Goal: Information Seeking & Learning: Learn about a topic

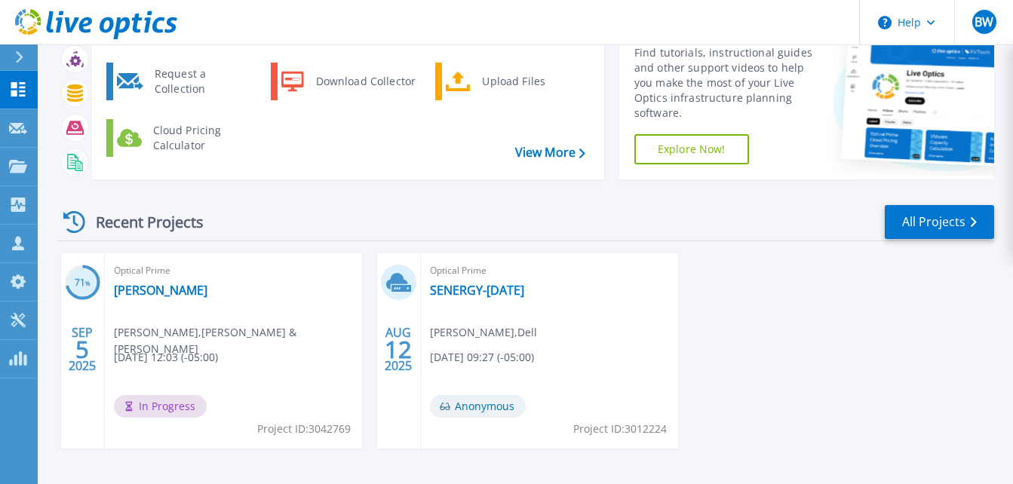
scroll to position [51, 0]
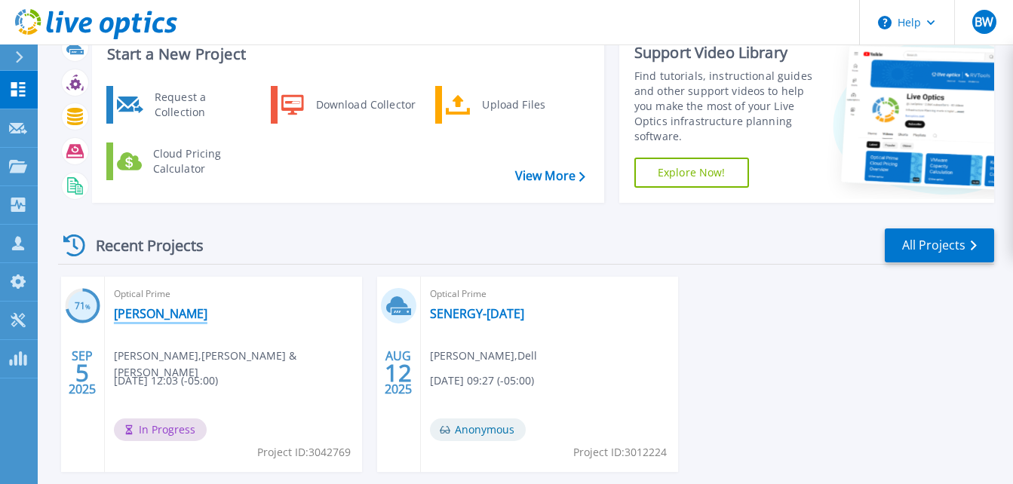
click at [155, 313] on link "[PERSON_NAME]" at bounding box center [161, 313] width 94 height 15
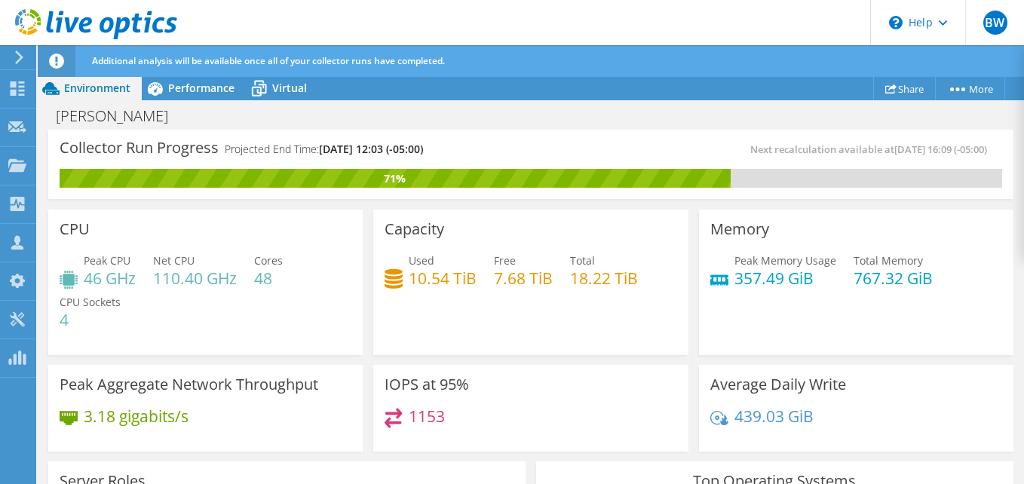
scroll to position [151, 0]
click at [200, 94] on span "Performance" at bounding box center [201, 88] width 66 height 14
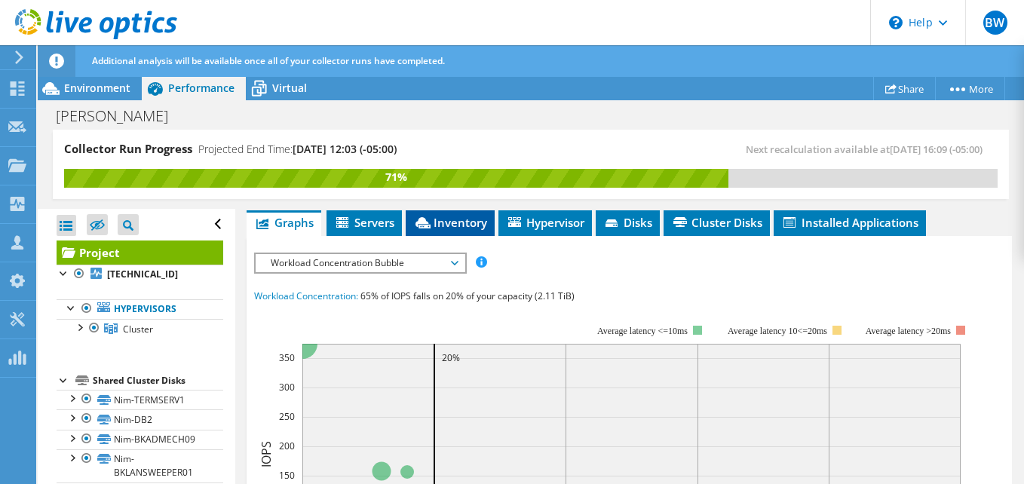
scroll to position [377, 0]
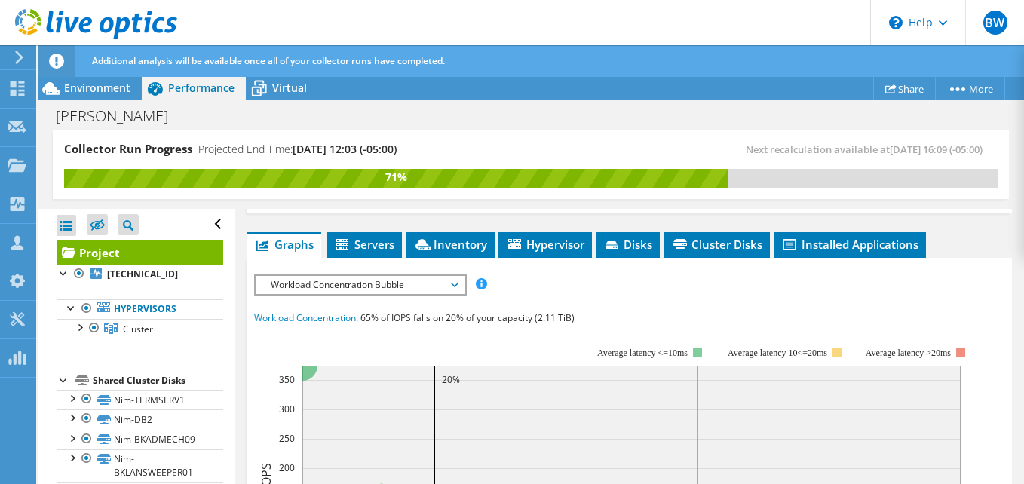
click at [457, 289] on span "Workload Concentration Bubble" at bounding box center [360, 285] width 209 height 18
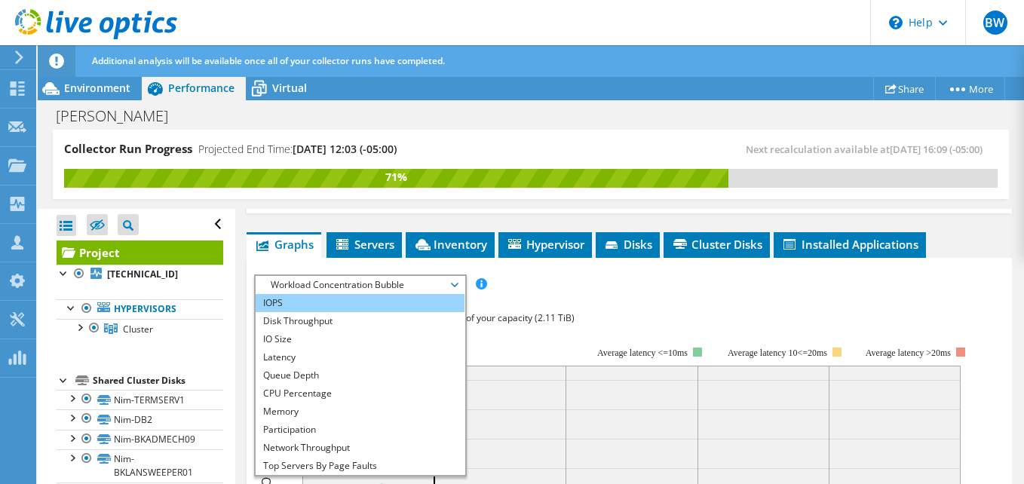
click at [300, 296] on li "IOPS" at bounding box center [360, 303] width 209 height 18
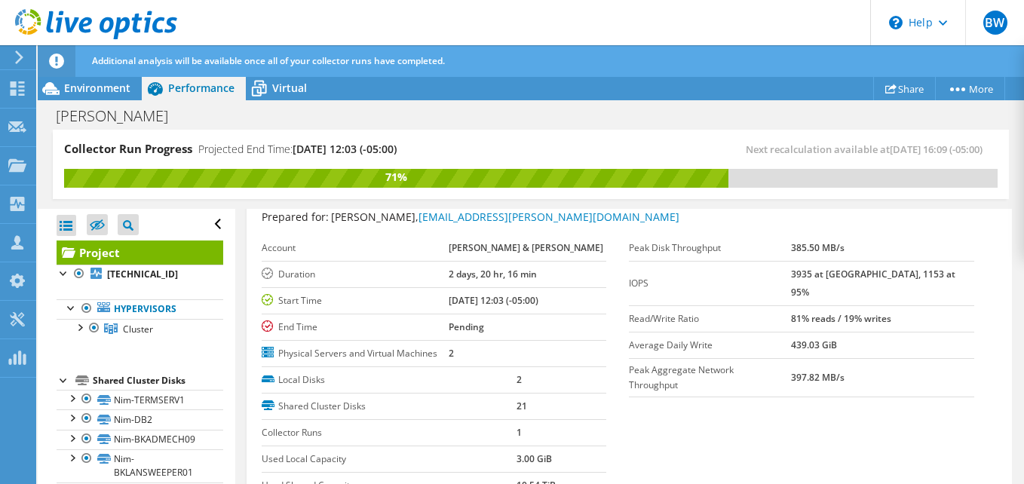
scroll to position [0, 0]
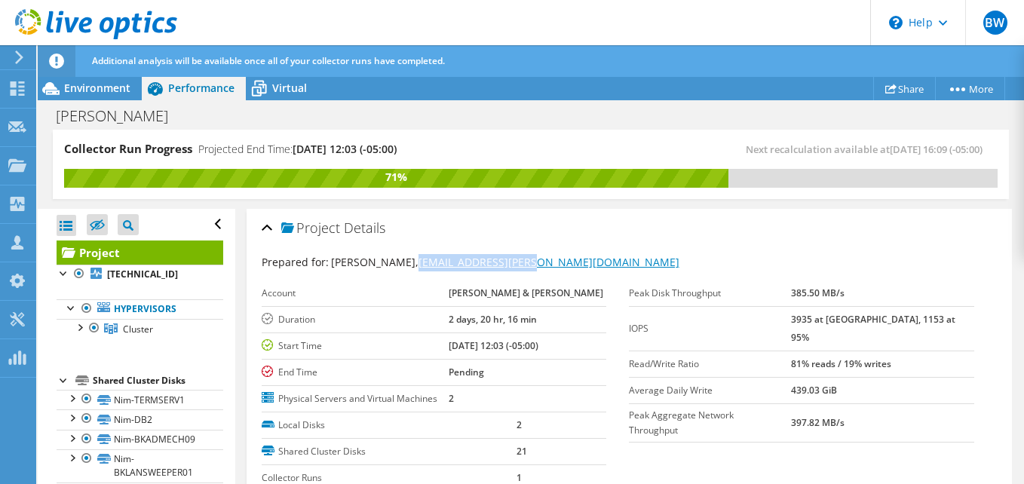
drag, startPoint x: 532, startPoint y: 260, endPoint x: 386, endPoint y: 264, distance: 145.6
click at [386, 264] on div "Prepared for: Sean Gray, sgray@bourn-koch.com" at bounding box center [629, 262] width 735 height 17
copy link "[EMAIL_ADDRESS][PERSON_NAME][DOMAIN_NAME]"
click at [20, 93] on icon at bounding box center [17, 88] width 18 height 14
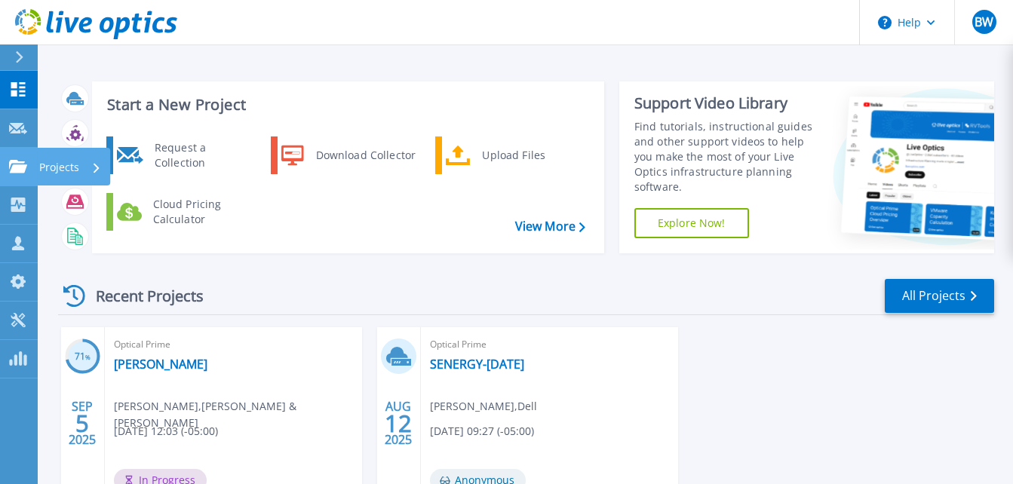
click at [17, 164] on icon at bounding box center [18, 166] width 18 height 13
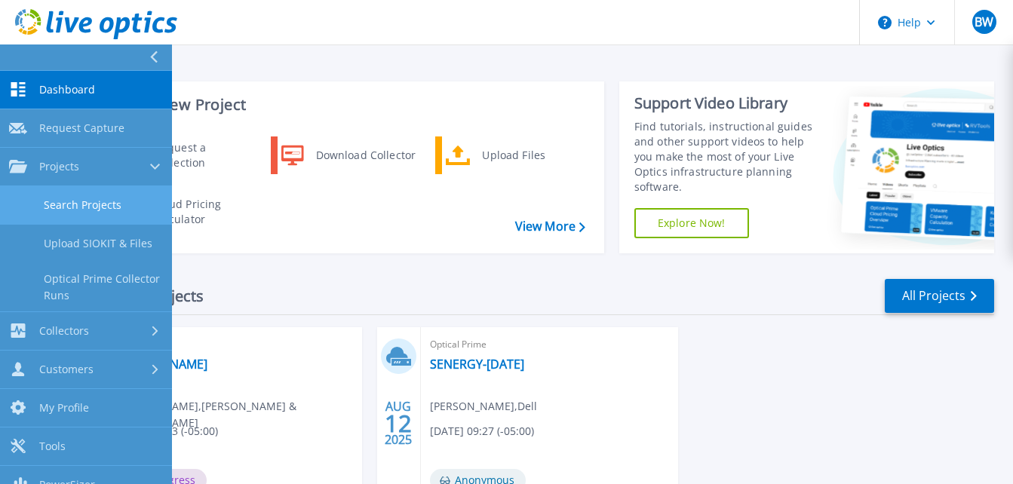
click at [106, 200] on link "Search Projects" at bounding box center [86, 205] width 172 height 38
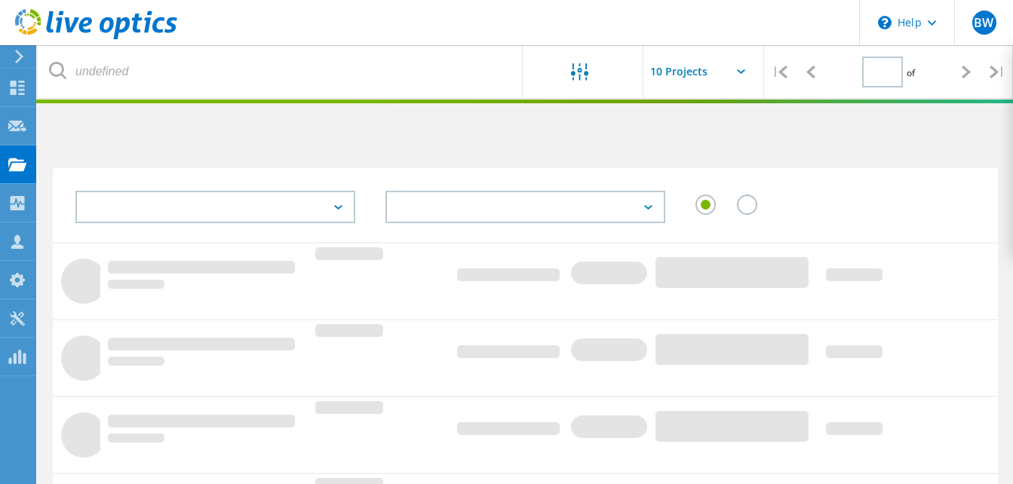
type input "1"
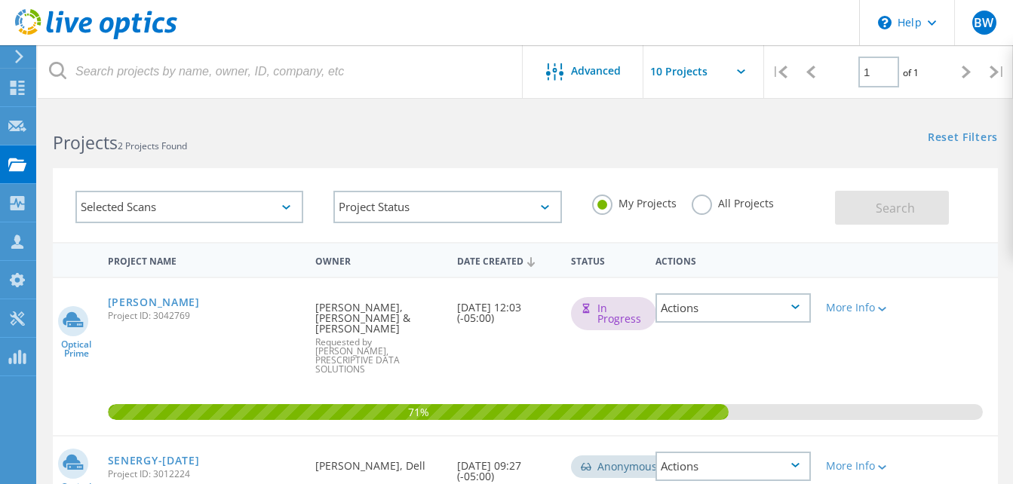
click at [699, 202] on label "All Projects" at bounding box center [732, 202] width 82 height 14
click at [0, 0] on input "All Projects" at bounding box center [0, 0] width 0 height 0
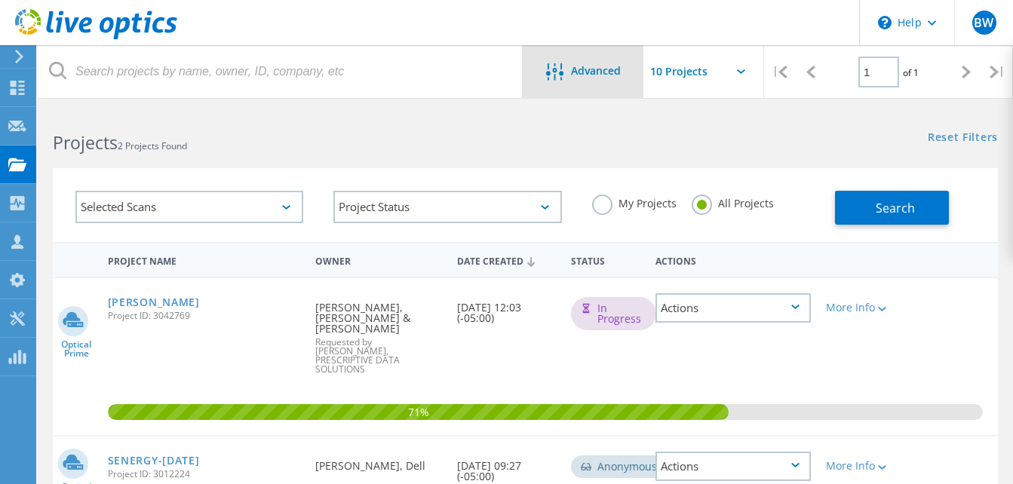
click at [598, 78] on div "Advanced" at bounding box center [583, 72] width 121 height 19
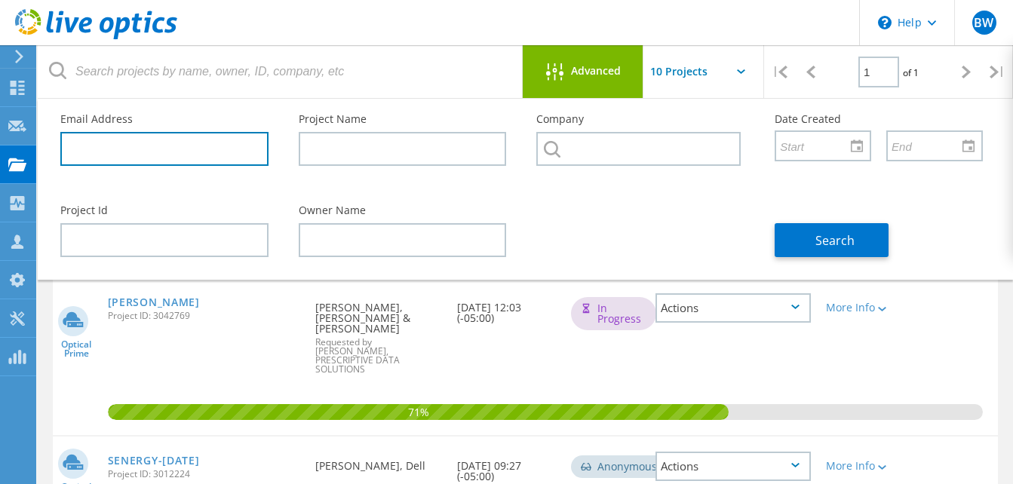
click at [124, 145] on input "text" at bounding box center [164, 149] width 208 height 34
paste input "[EMAIL_ADDRESS][PERSON_NAME][DOMAIN_NAME]"
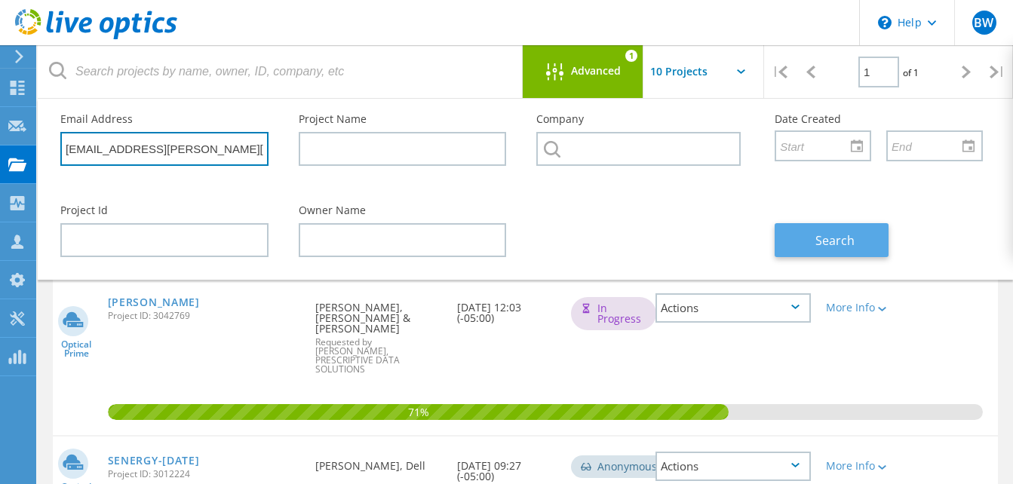
type input "[EMAIL_ADDRESS][PERSON_NAME][DOMAIN_NAME]"
click at [823, 238] on span "Search" at bounding box center [834, 240] width 39 height 17
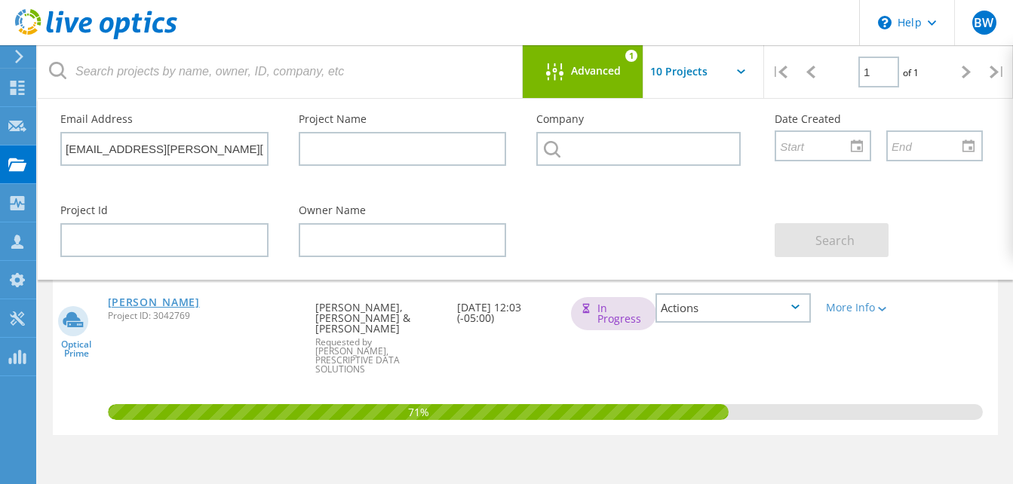
click at [126, 300] on link "Bourn-Koch" at bounding box center [154, 302] width 92 height 11
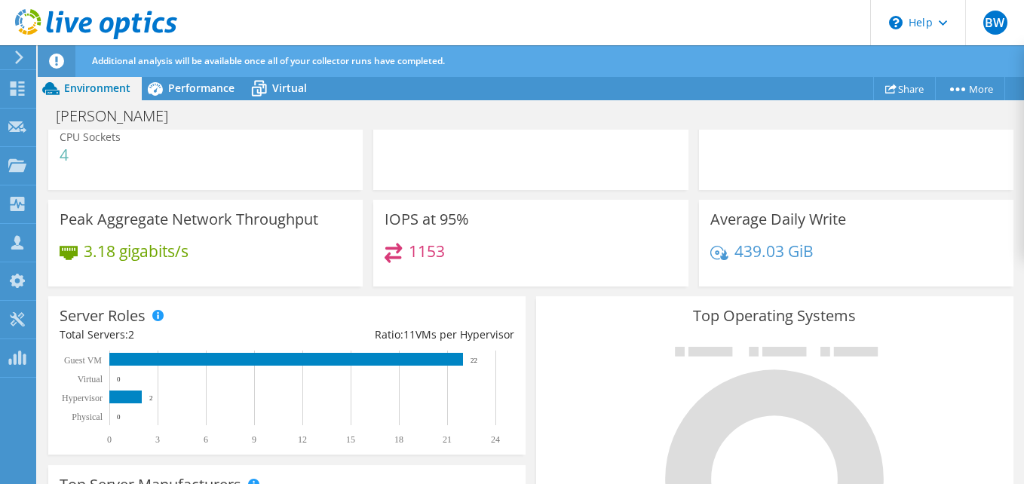
scroll to position [40, 0]
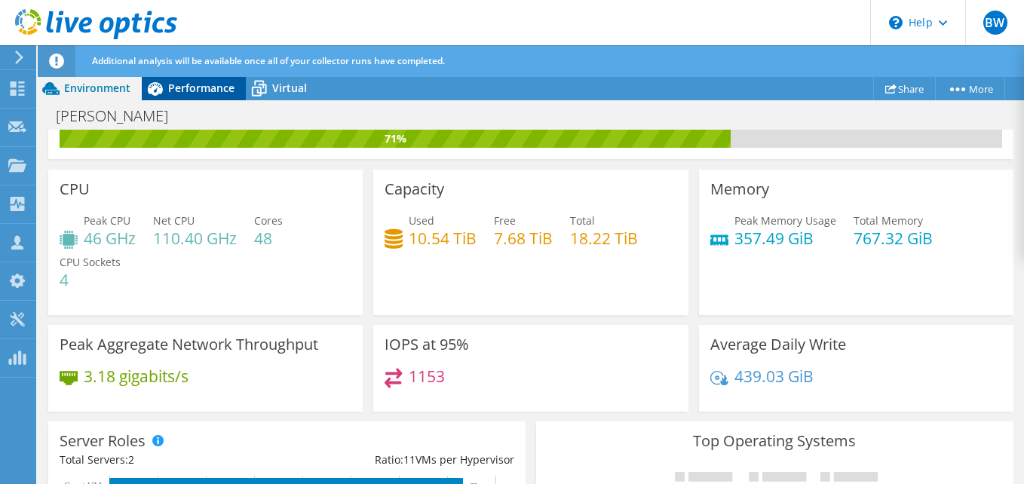
click at [176, 83] on span "Performance" at bounding box center [201, 88] width 66 height 14
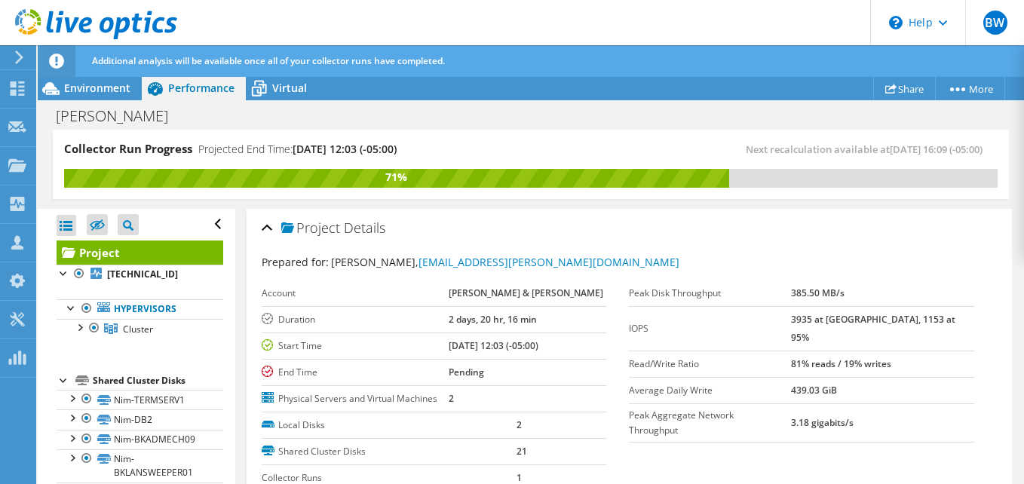
scroll to position [302, 0]
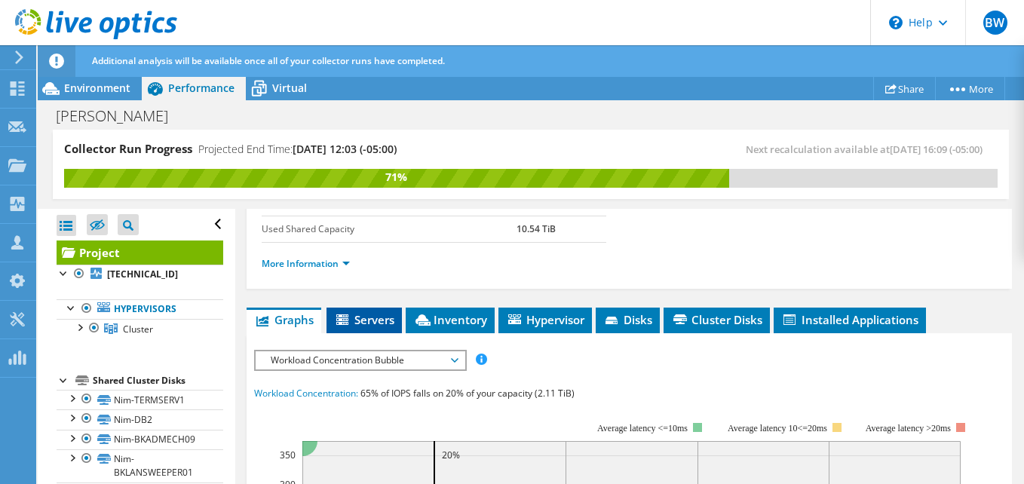
click at [354, 319] on span "Servers" at bounding box center [364, 319] width 60 height 15
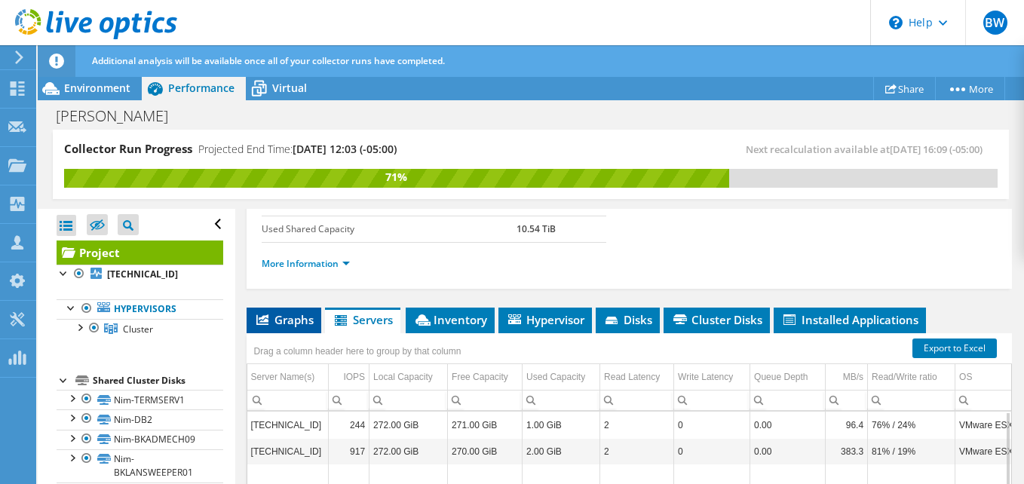
click at [276, 317] on span "Graphs" at bounding box center [284, 319] width 60 height 15
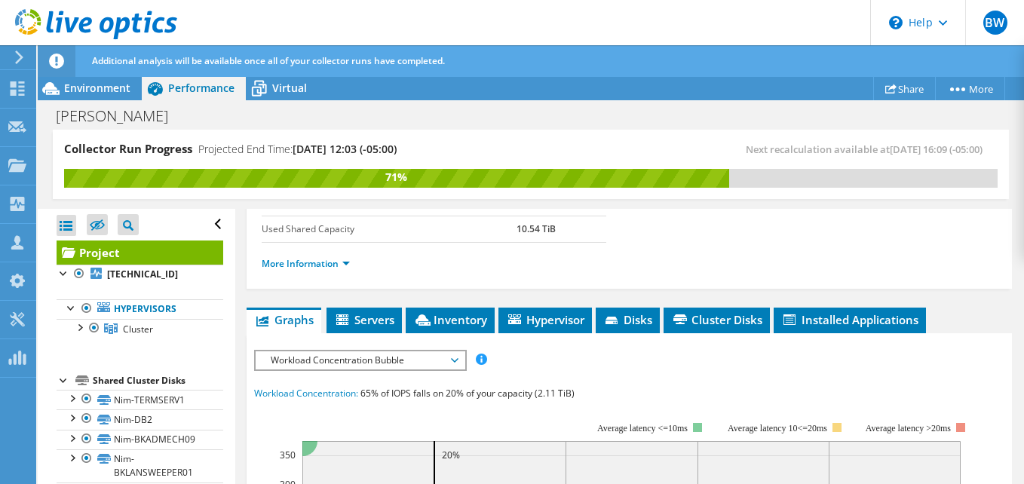
click at [454, 355] on span "Workload Concentration Bubble" at bounding box center [360, 360] width 194 height 18
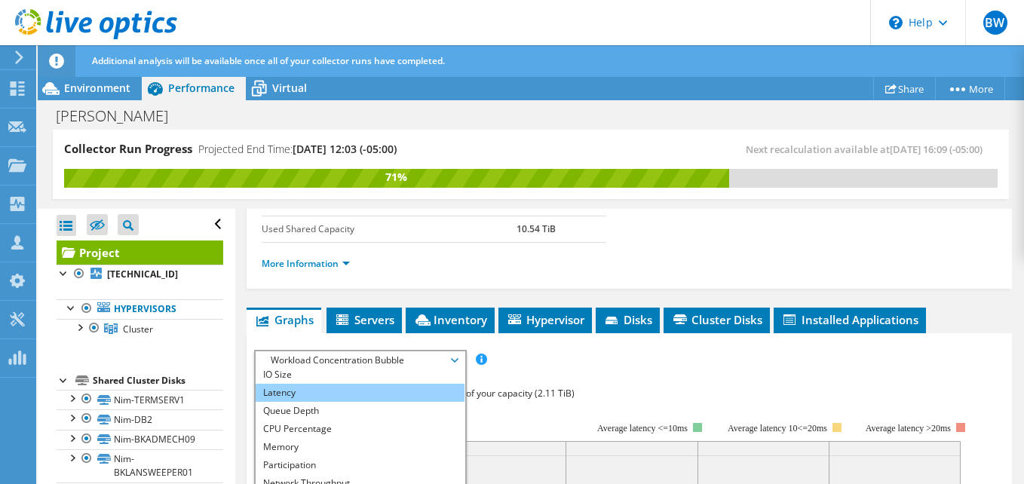
scroll to position [54, 0]
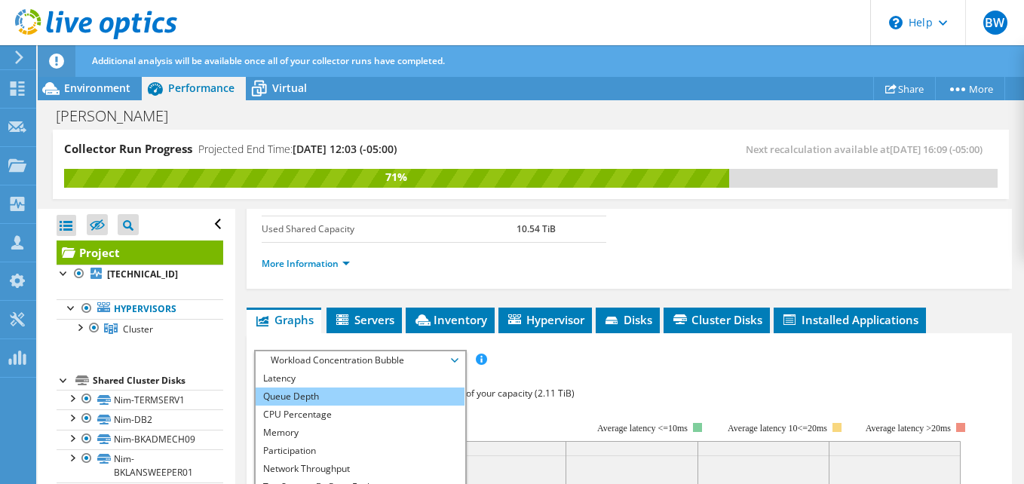
click at [341, 403] on li "Queue Depth" at bounding box center [360, 397] width 209 height 18
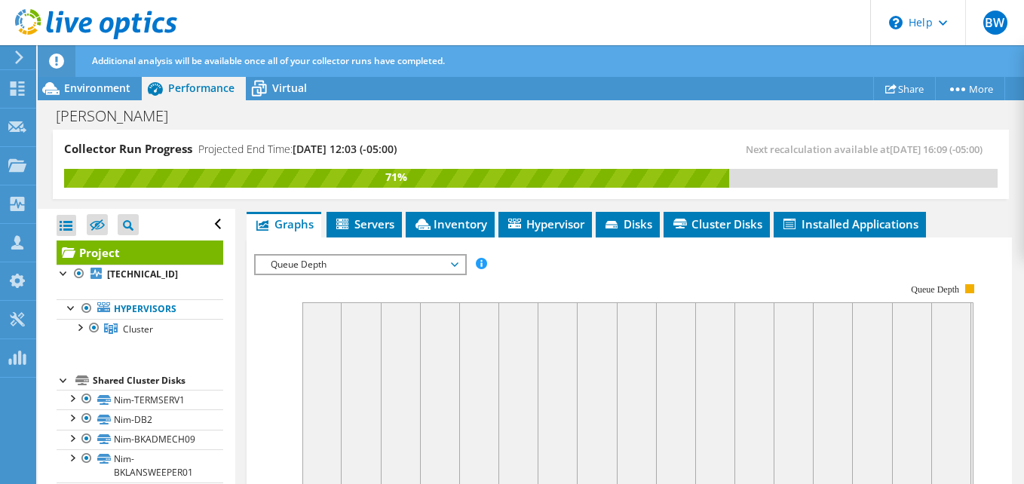
scroll to position [377, 0]
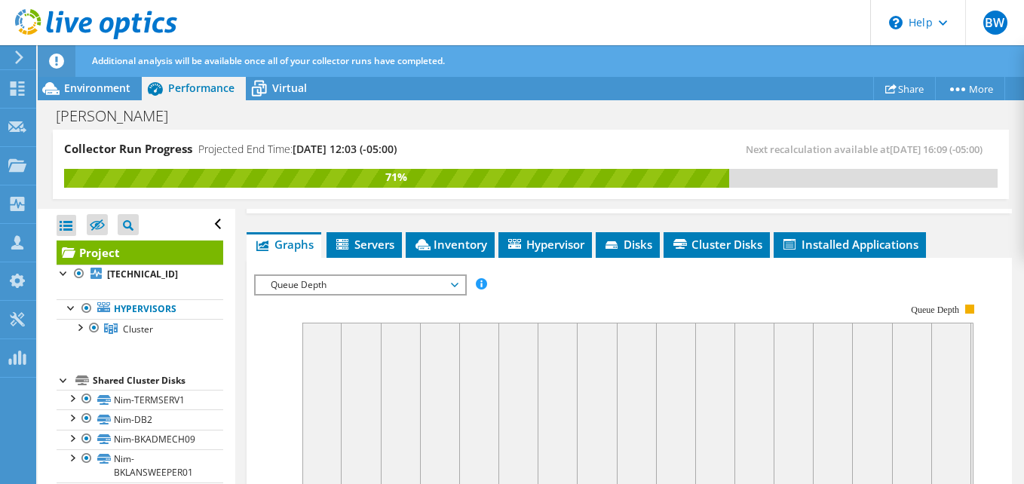
drag, startPoint x: 454, startPoint y: 288, endPoint x: 416, endPoint y: 314, distance: 45.6
click at [452, 287] on span "Queue Depth" at bounding box center [360, 285] width 194 height 18
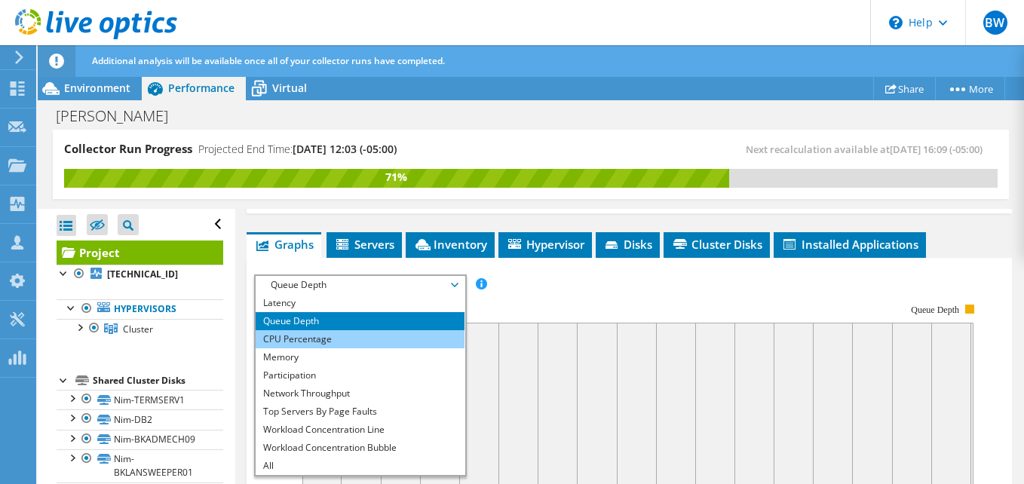
click at [308, 342] on li "CPU Percentage" at bounding box center [360, 339] width 209 height 18
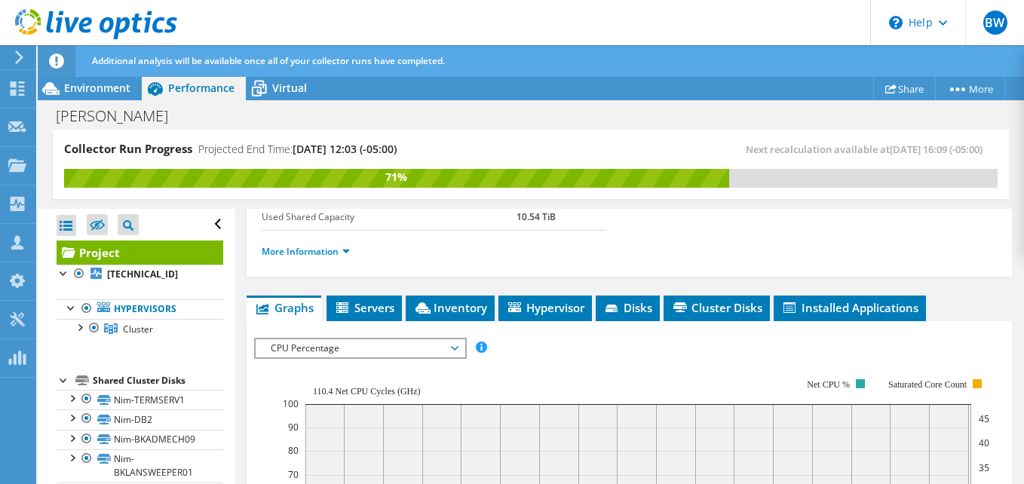
scroll to position [302, 0]
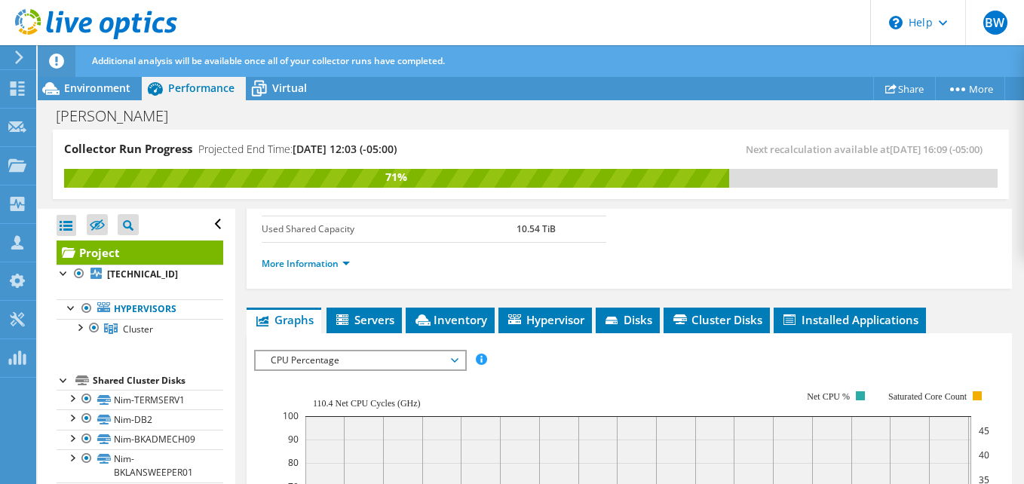
click at [454, 360] on span "CPU Percentage" at bounding box center [360, 360] width 194 height 18
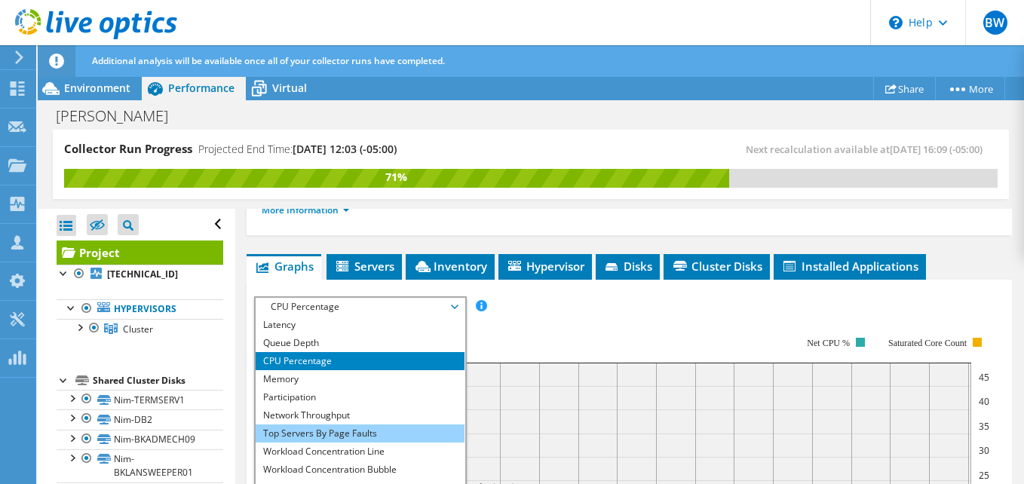
scroll to position [377, 0]
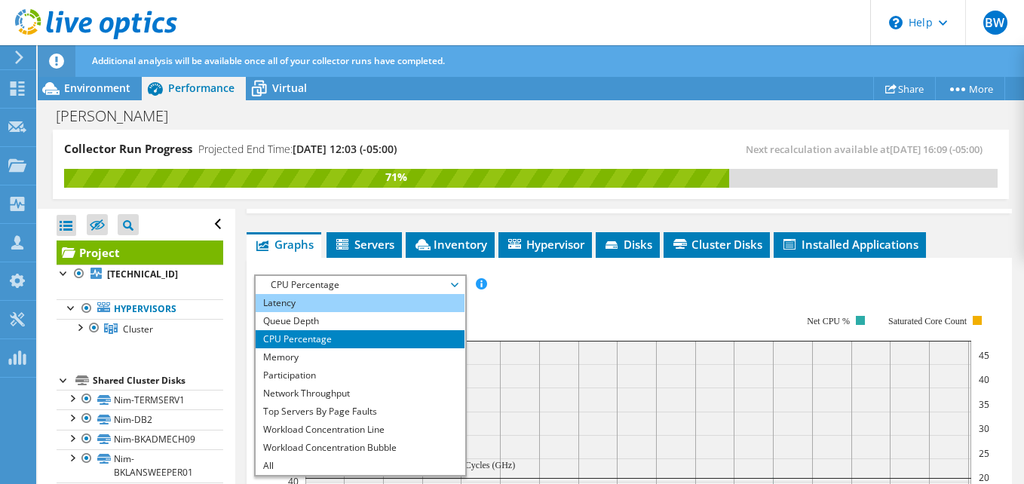
click at [309, 299] on li "Latency" at bounding box center [360, 303] width 209 height 18
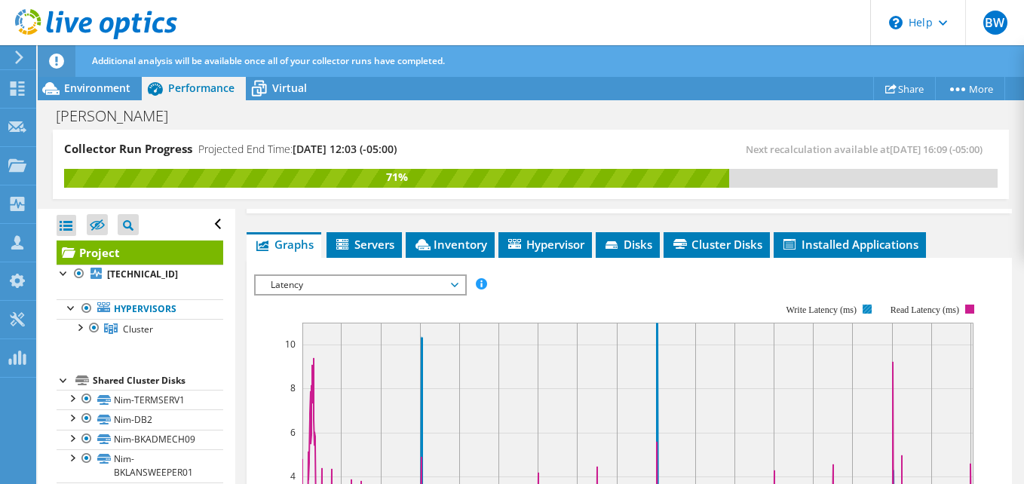
click at [656, 375] on icon at bounding box center [638, 444] width 672 height 242
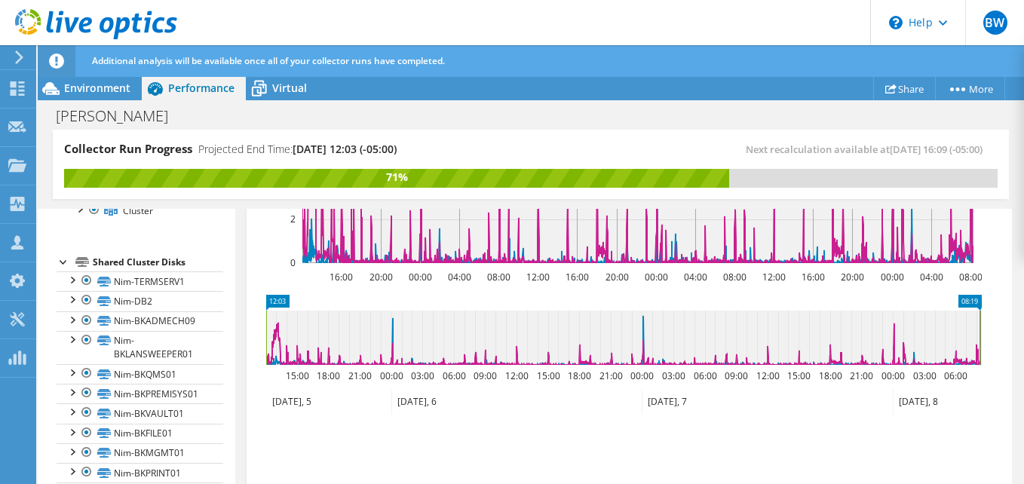
scroll to position [0, 0]
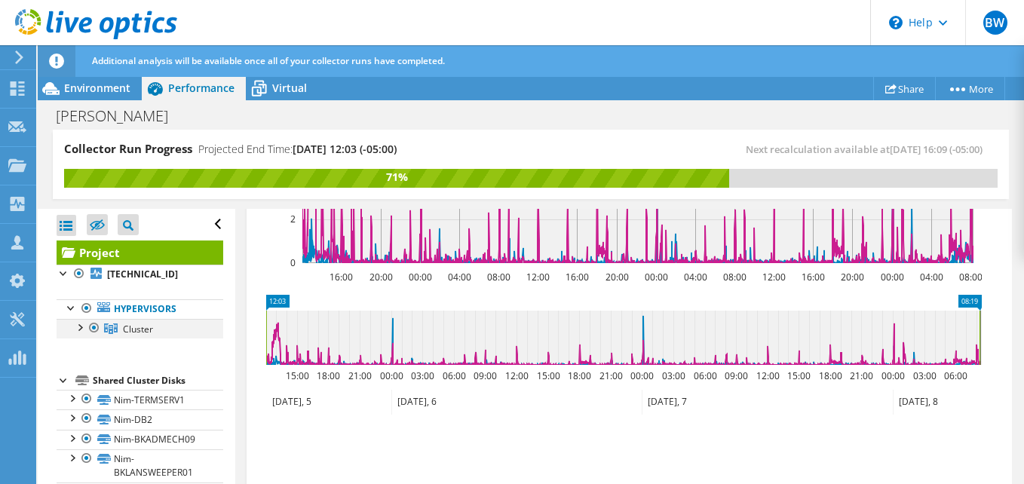
click at [78, 325] on div at bounding box center [79, 326] width 15 height 15
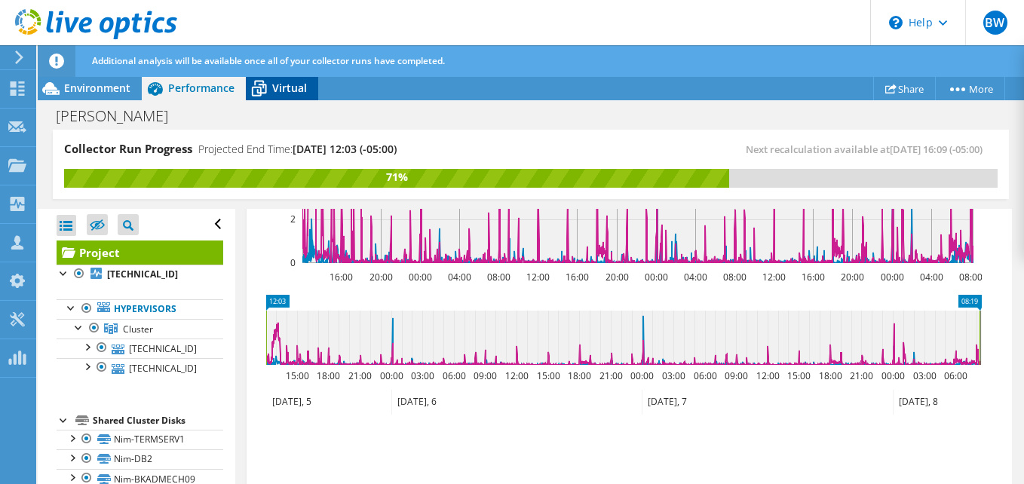
click at [278, 97] on div "Virtual" at bounding box center [282, 88] width 72 height 24
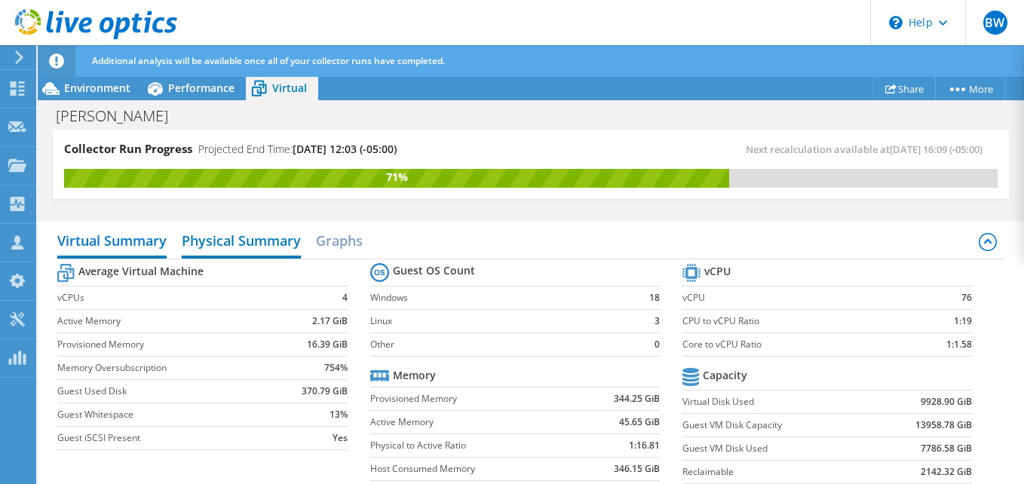
click at [250, 241] on h2 "Physical Summary" at bounding box center [241, 241] width 119 height 33
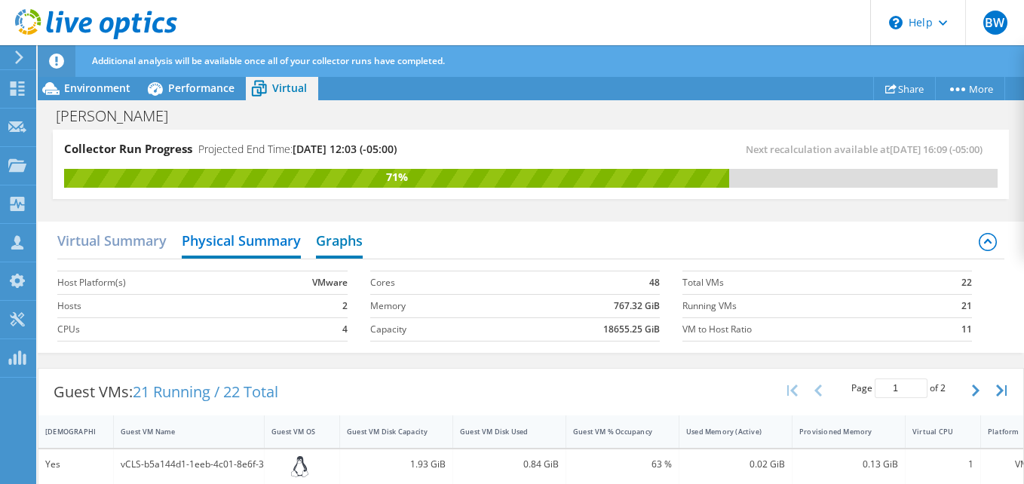
click at [336, 239] on h2 "Graphs" at bounding box center [339, 241] width 47 height 33
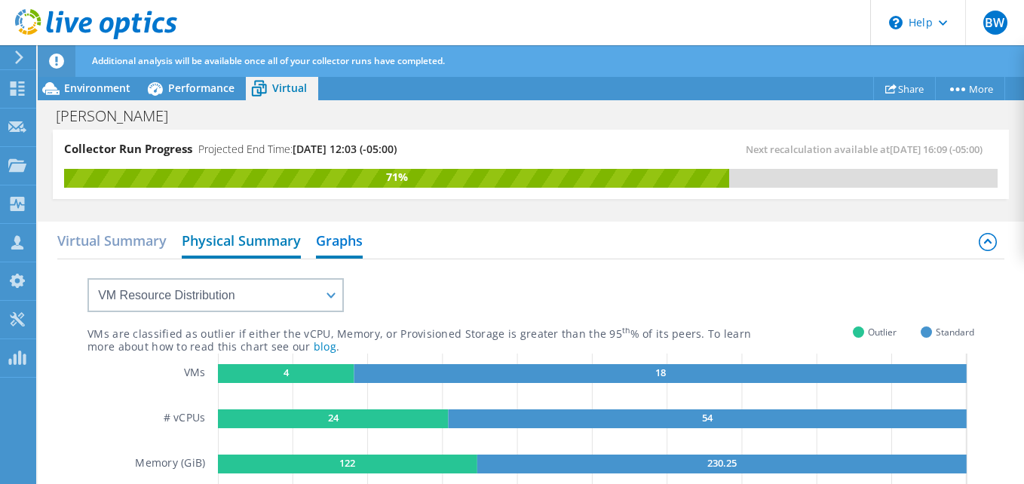
scroll to position [785, 0]
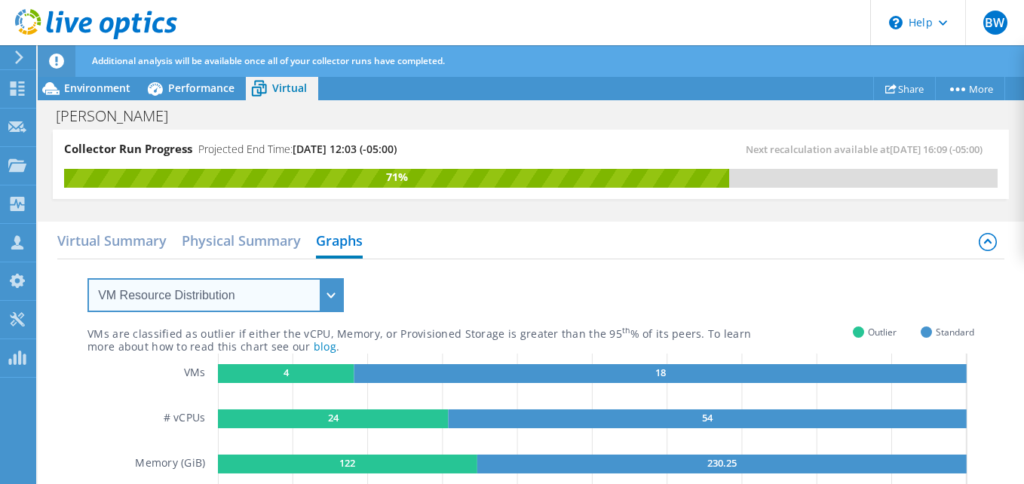
click at [330, 292] on select "VM Resource Distribution Provisioning Contrast Over Provisioning" at bounding box center [215, 295] width 256 height 34
click at [87, 278] on select "VM Resource Distribution Provisioning Contrast Over Provisioning" at bounding box center [215, 295] width 256 height 34
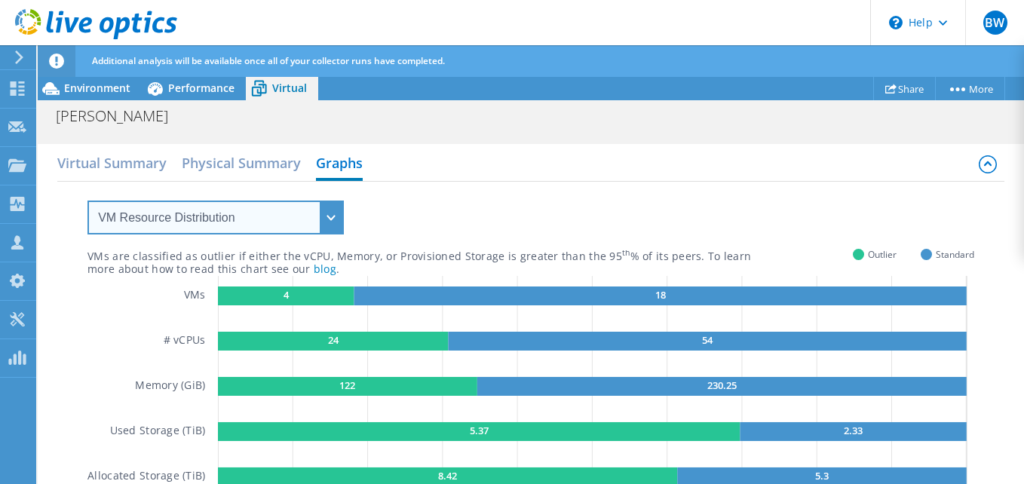
scroll to position [151, 0]
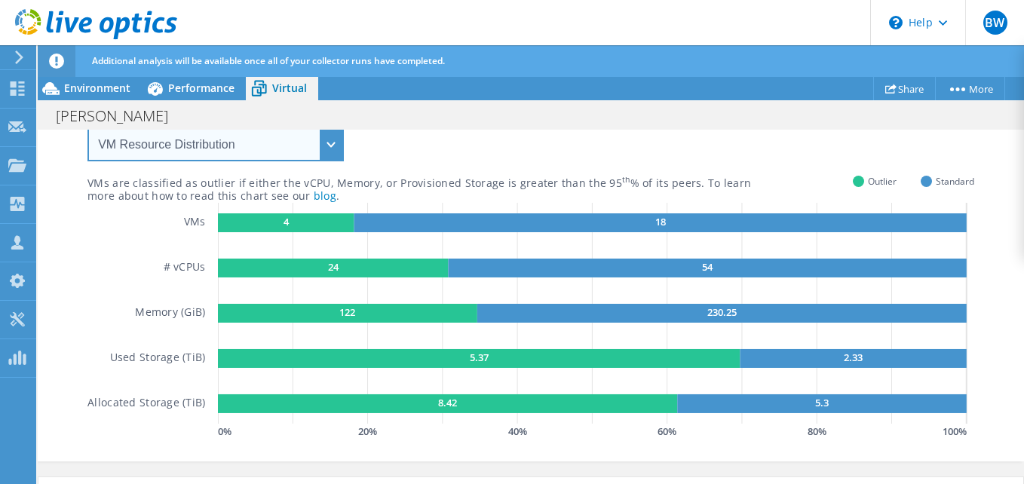
drag, startPoint x: 336, startPoint y: 138, endPoint x: 336, endPoint y: 160, distance: 21.9
click at [336, 138] on select "VM Resource Distribution Provisioning Contrast Over Provisioning" at bounding box center [215, 144] width 256 height 34
select select "Over Provisioning"
click at [87, 127] on select "VM Resource Distribution Provisioning Contrast Over Provisioning" at bounding box center [215, 144] width 256 height 34
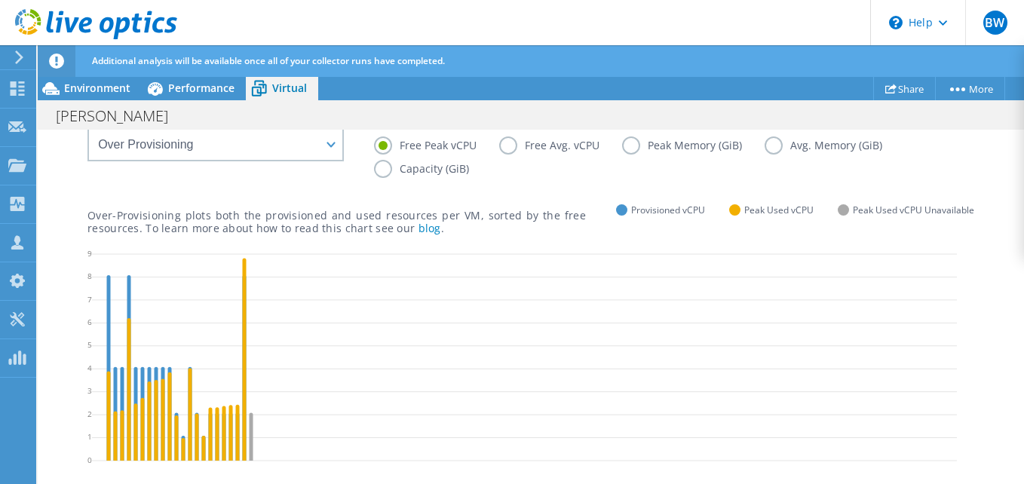
click at [646, 146] on label "Peak Memory (GiB)" at bounding box center [693, 145] width 143 height 18
click at [0, 0] on input "Peak Memory (GiB)" at bounding box center [0, 0] width 0 height 0
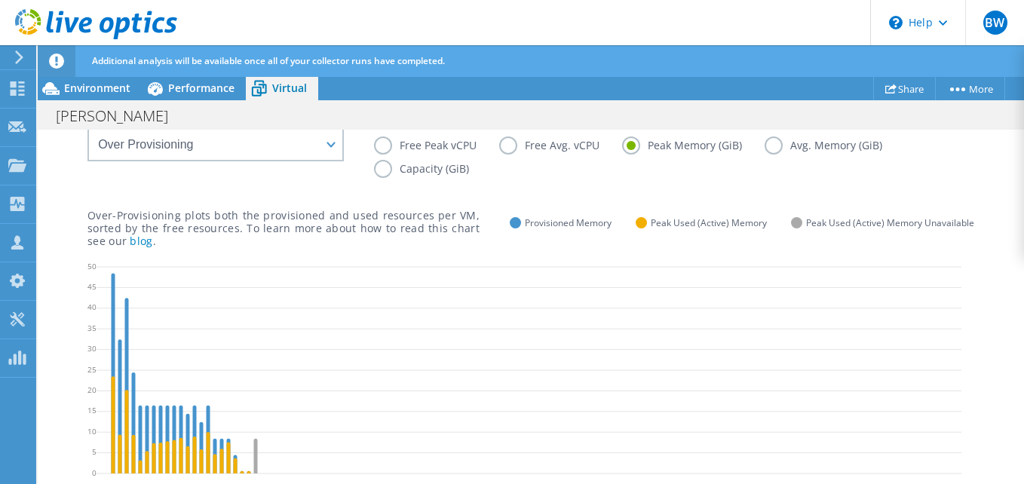
click at [422, 167] on label "Capacity (GiB)" at bounding box center [433, 169] width 118 height 18
click at [0, 0] on input "Capacity (GiB)" at bounding box center [0, 0] width 0 height 0
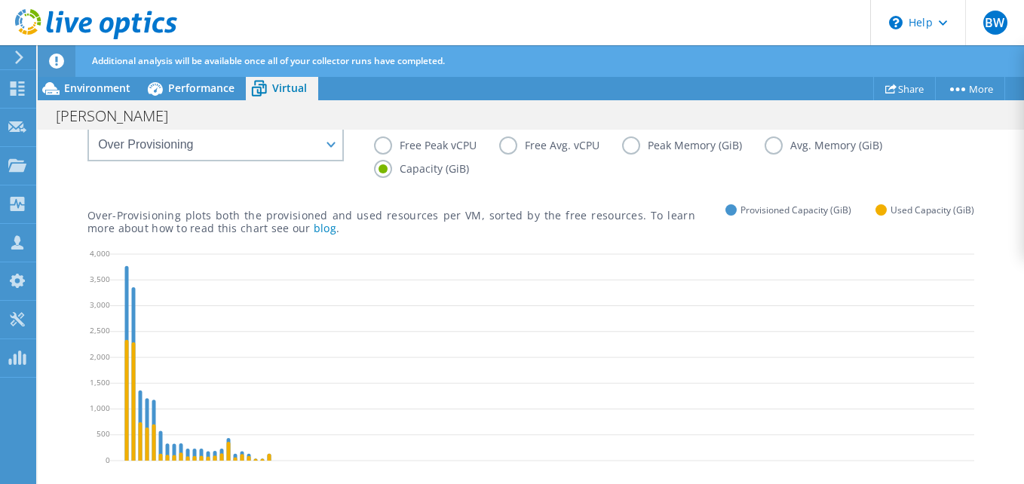
click at [541, 145] on label "Free Avg. vCPU" at bounding box center [560, 145] width 123 height 18
click at [0, 0] on input "Free Avg. vCPU" at bounding box center [0, 0] width 0 height 0
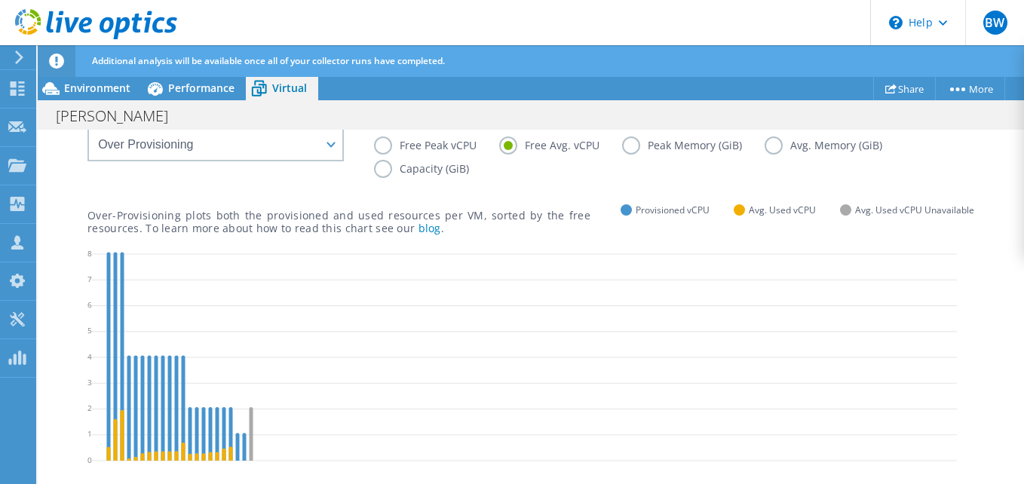
click at [444, 145] on label "Free Peak vCPU" at bounding box center [436, 145] width 125 height 18
click at [0, 0] on input "Free Peak vCPU" at bounding box center [0, 0] width 0 height 0
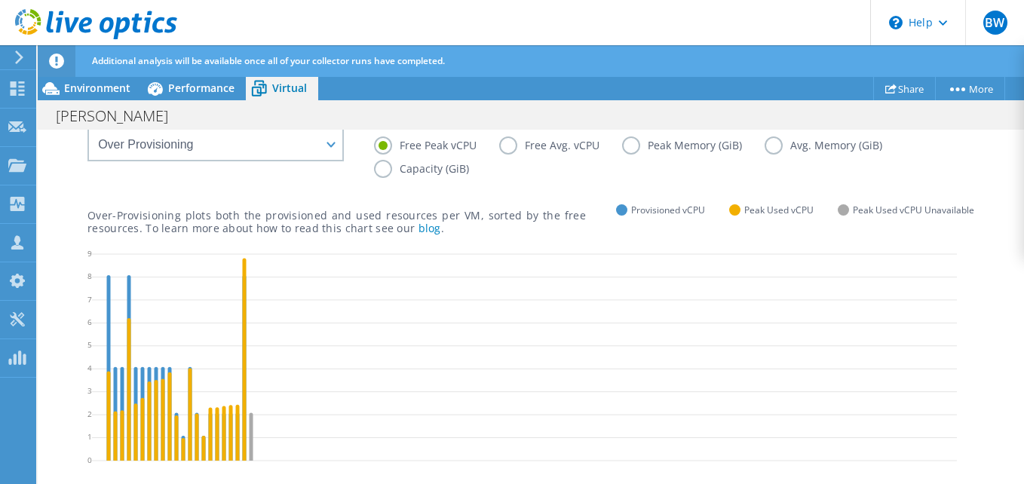
click at [522, 145] on label "Free Avg. vCPU" at bounding box center [560, 145] width 123 height 18
click at [0, 0] on input "Free Avg. vCPU" at bounding box center [0, 0] width 0 height 0
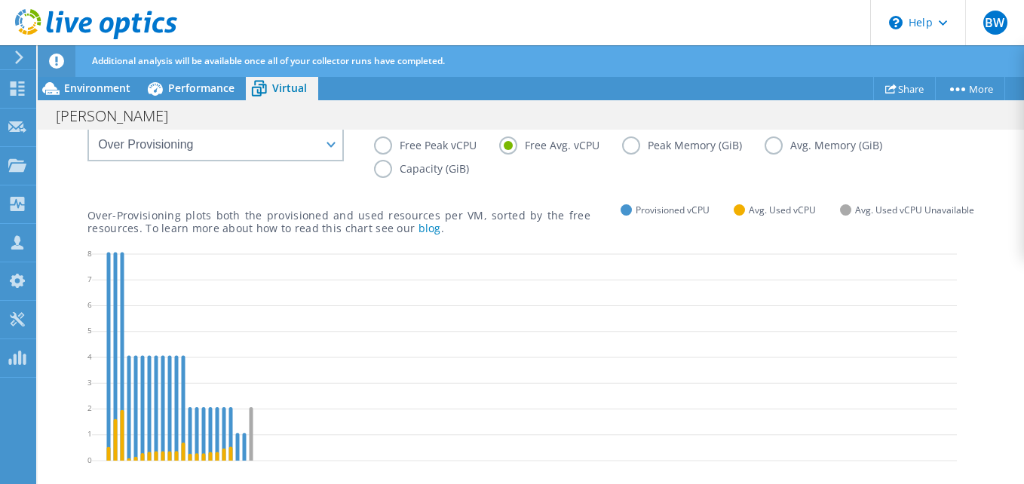
click at [419, 168] on label "Capacity (GiB)" at bounding box center [433, 169] width 118 height 18
click at [0, 0] on input "Capacity (GiB)" at bounding box center [0, 0] width 0 height 0
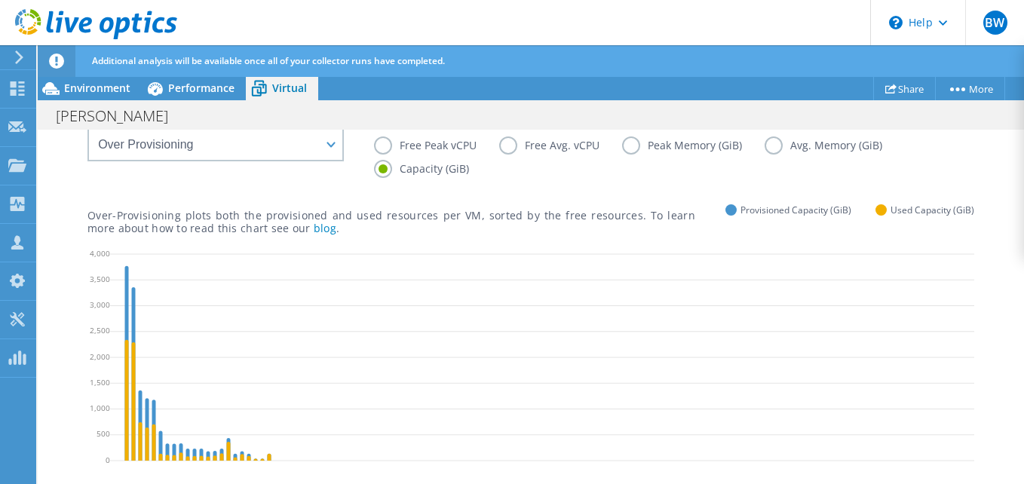
click at [535, 146] on label "Free Avg. vCPU" at bounding box center [560, 145] width 123 height 18
click at [0, 0] on input "Free Avg. vCPU" at bounding box center [0, 0] width 0 height 0
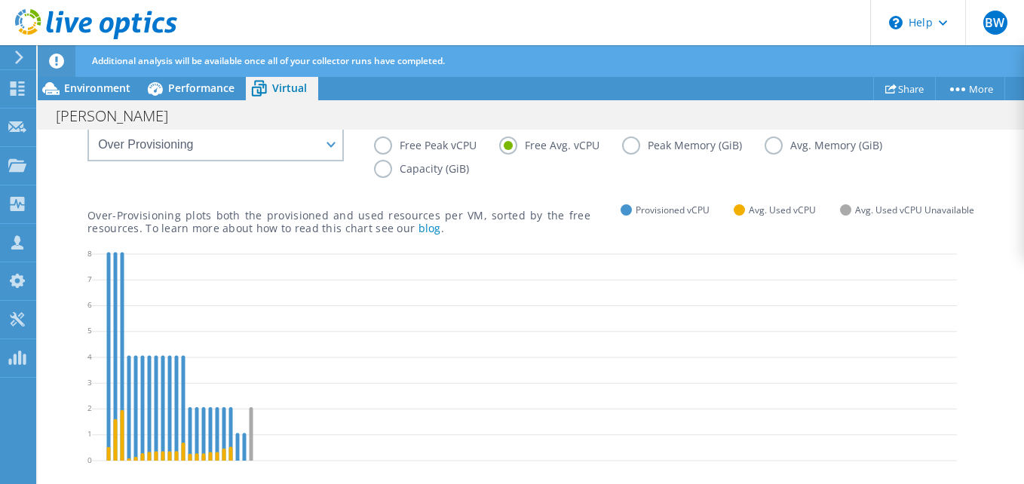
click at [711, 147] on label "Peak Memory (GiB)" at bounding box center [693, 145] width 143 height 18
click at [0, 0] on input "Peak Memory (GiB)" at bounding box center [0, 0] width 0 height 0
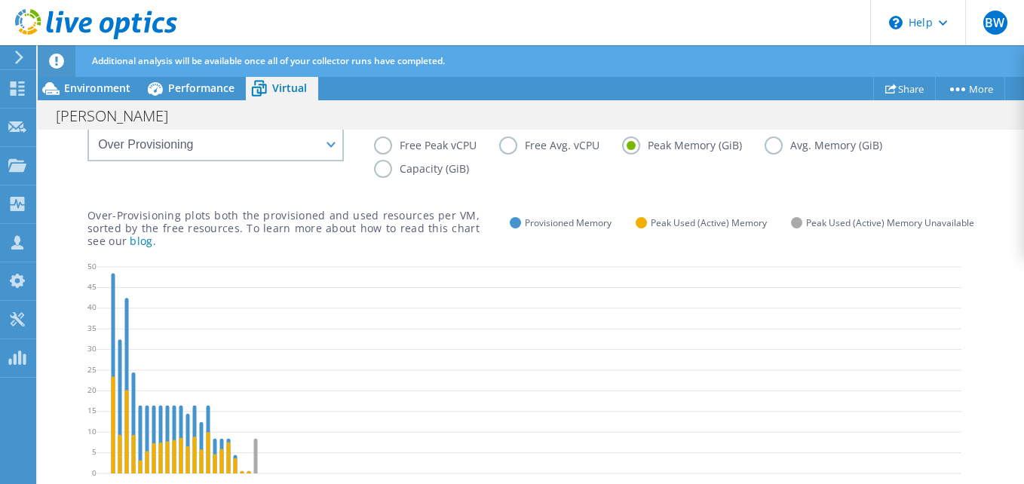
click at [431, 146] on label "Free Peak vCPU" at bounding box center [436, 145] width 125 height 18
click at [0, 0] on input "Free Peak vCPU" at bounding box center [0, 0] width 0 height 0
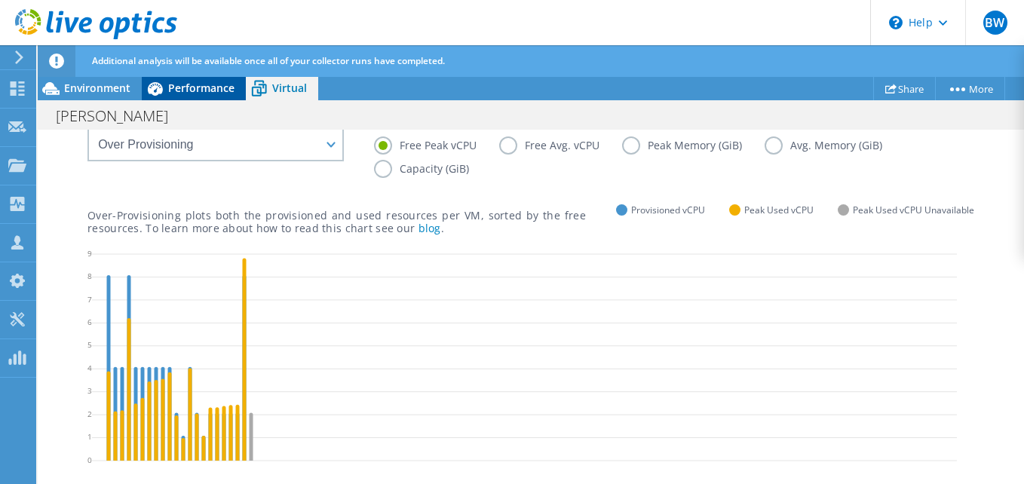
scroll to position [182, 0]
click at [177, 81] on span "Performance" at bounding box center [201, 88] width 66 height 14
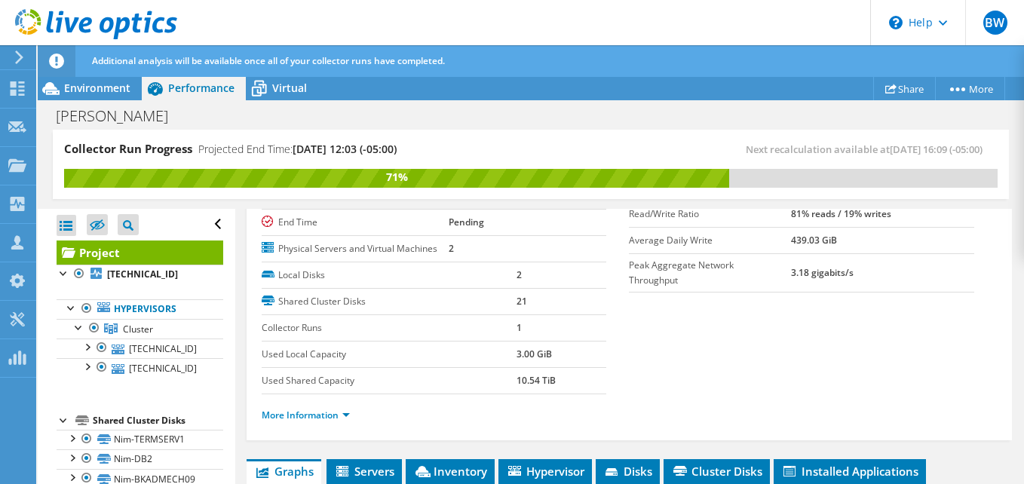
scroll to position [151, 0]
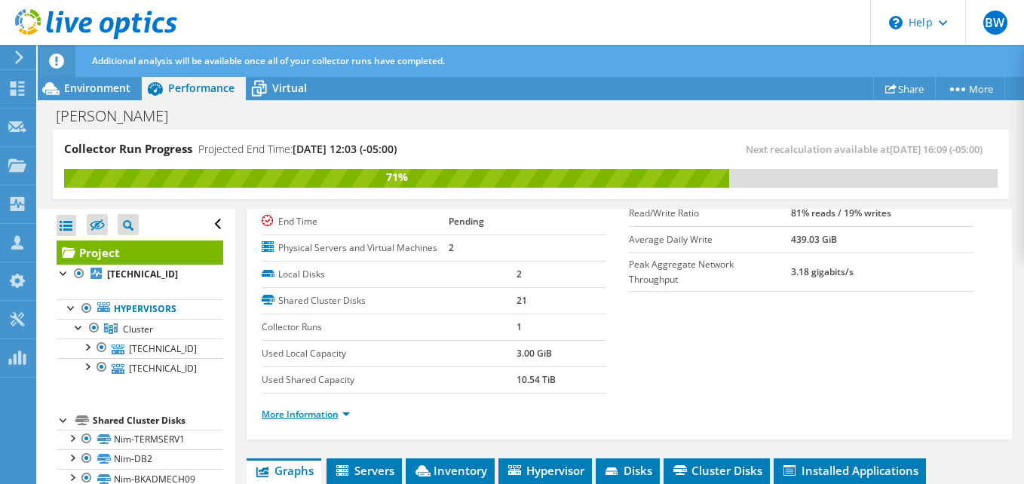
click at [329, 412] on link "More Information" at bounding box center [306, 414] width 88 height 13
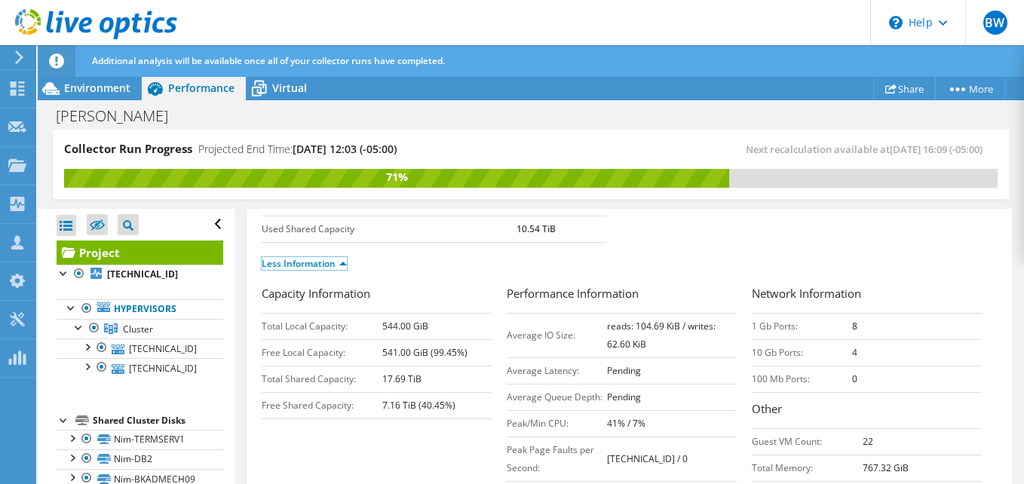
scroll to position [377, 0]
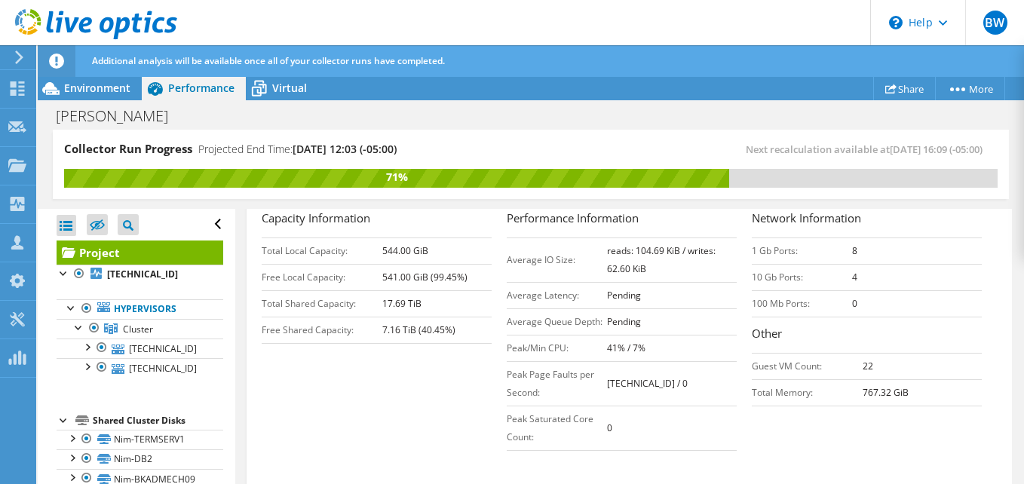
drag, startPoint x: 422, startPoint y: 303, endPoint x: 362, endPoint y: 303, distance: 60.3
click at [362, 303] on tr "Total Shared Capacity: 17.69 TiB" at bounding box center [377, 303] width 230 height 26
drag, startPoint x: 362, startPoint y: 303, endPoint x: 371, endPoint y: 342, distance: 40.2
click at [371, 342] on td "Free Shared Capacity:" at bounding box center [322, 330] width 121 height 26
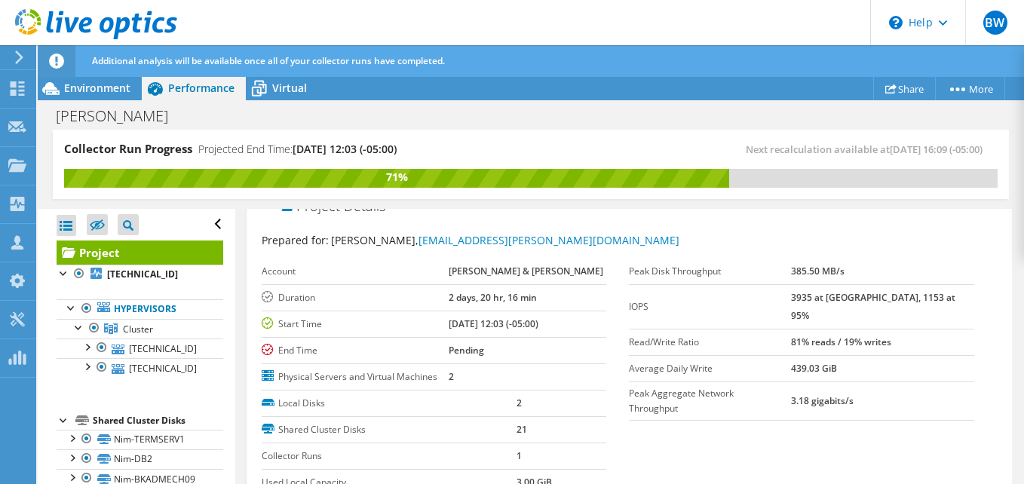
scroll to position [0, 0]
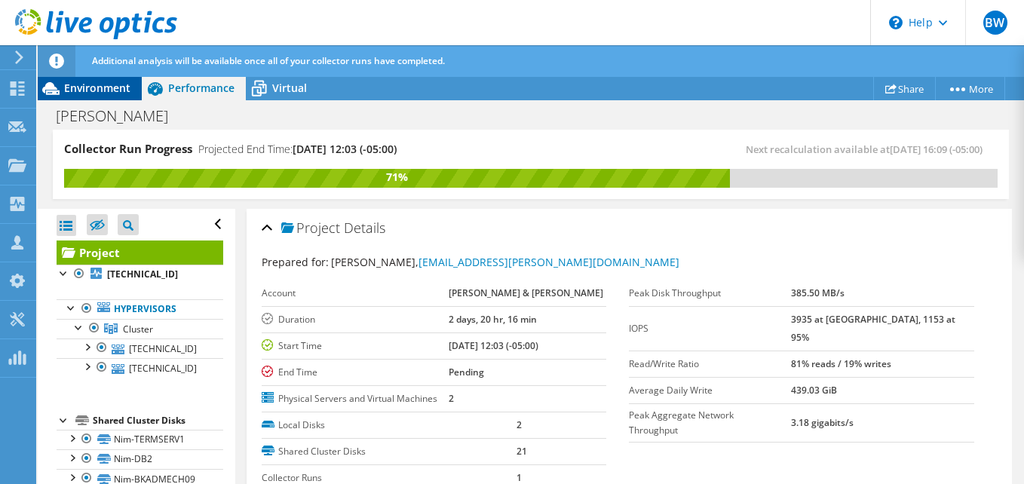
click at [91, 82] on span "Environment" at bounding box center [97, 88] width 66 height 14
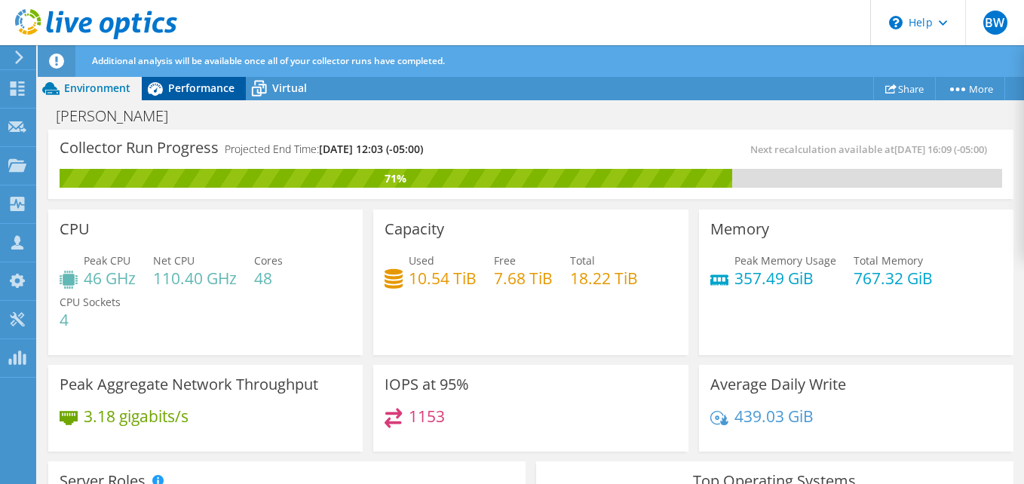
click at [204, 89] on span "Performance" at bounding box center [201, 88] width 66 height 14
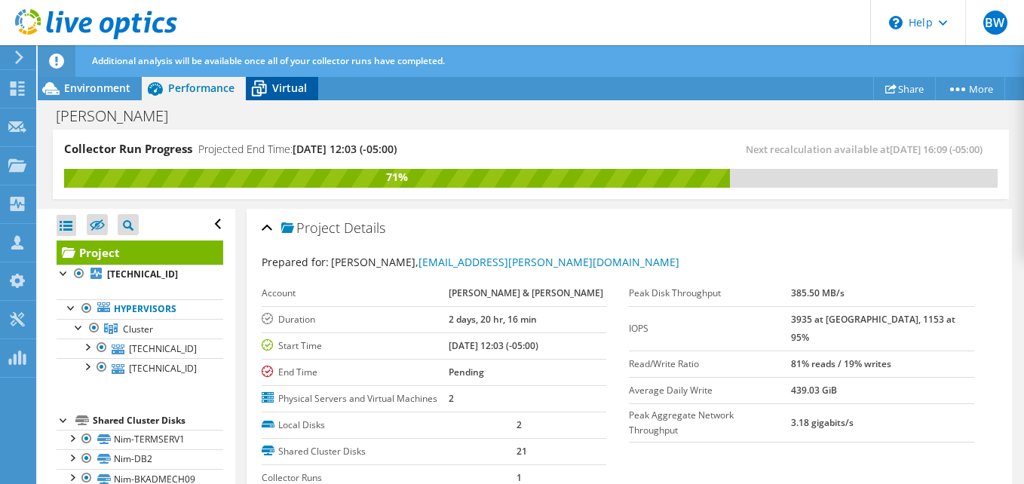
click at [271, 79] on icon at bounding box center [259, 88] width 26 height 26
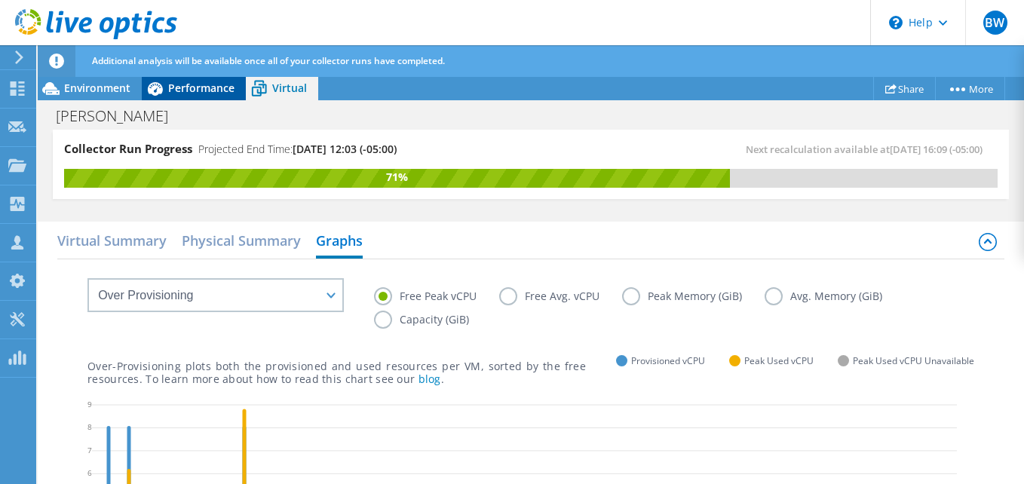
click at [198, 79] on div "Performance" at bounding box center [194, 88] width 104 height 24
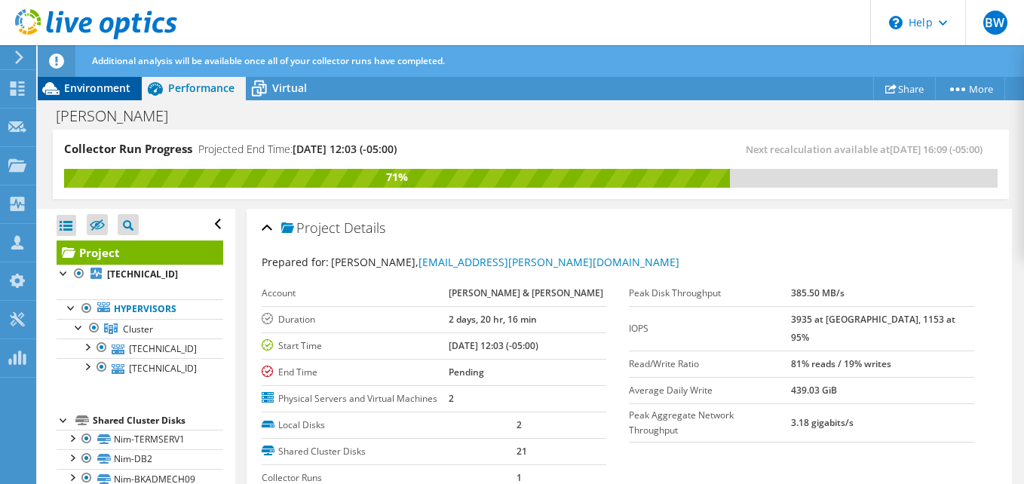
click at [91, 86] on span "Environment" at bounding box center [97, 88] width 66 height 14
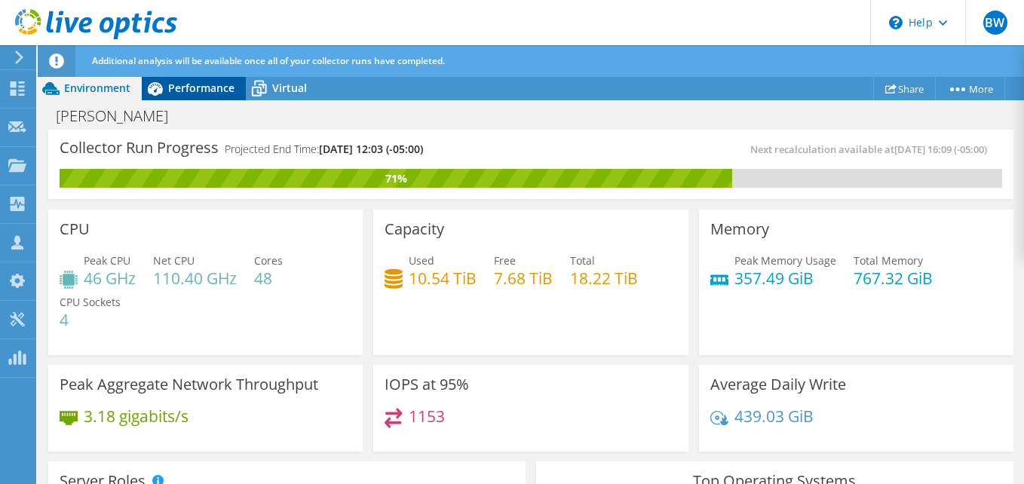
drag, startPoint x: 184, startPoint y: 84, endPoint x: 193, endPoint y: 83, distance: 9.1
click at [184, 84] on span "Performance" at bounding box center [201, 88] width 66 height 14
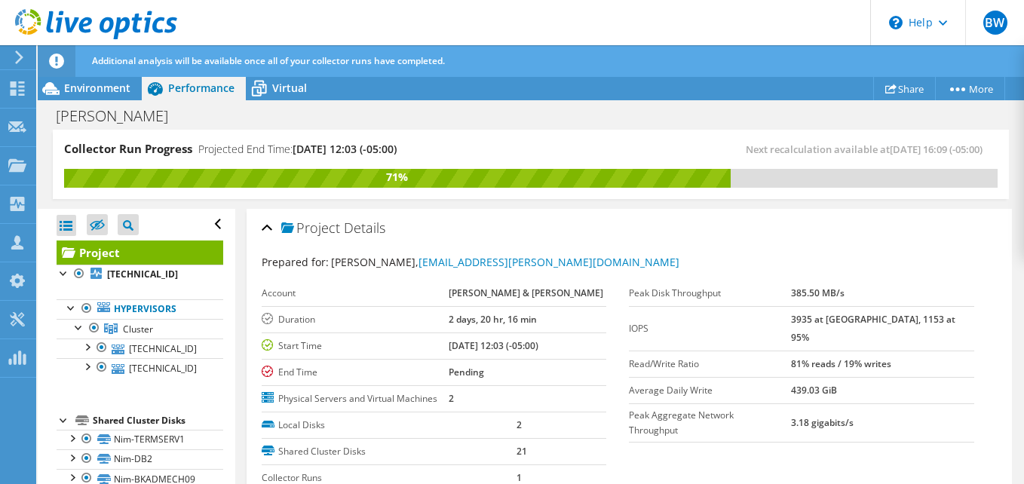
drag, startPoint x: 842, startPoint y: 323, endPoint x: 768, endPoint y: 321, distance: 73.2
click at [770, 321] on tr "IOPS 3935 at Peak, 1153 at 95%" at bounding box center [801, 328] width 345 height 44
click at [768, 321] on label "IOPS" at bounding box center [710, 328] width 162 height 15
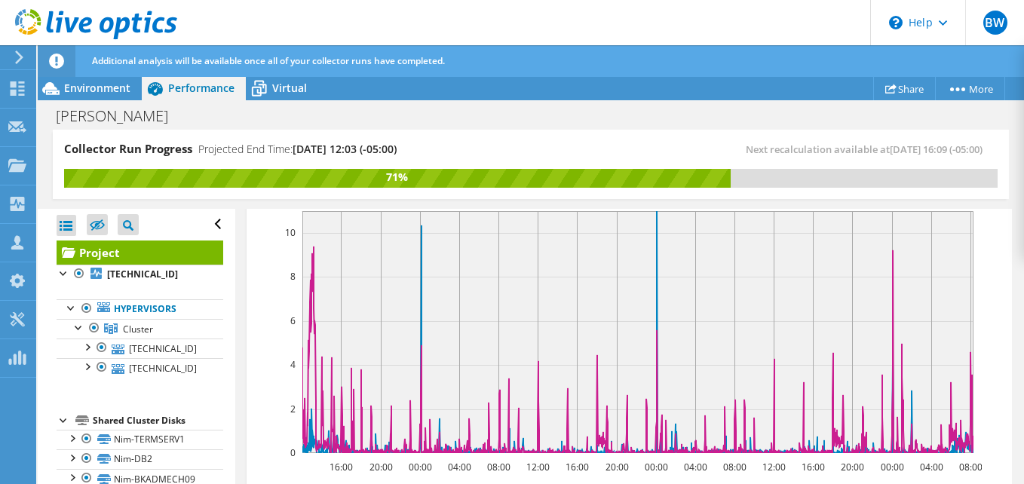
scroll to position [679, 0]
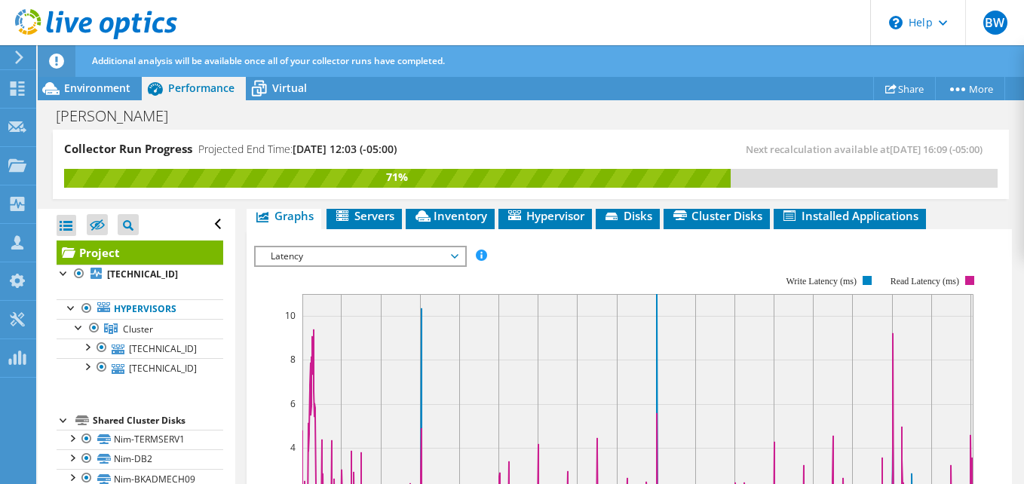
click at [453, 253] on span "Latency" at bounding box center [360, 256] width 194 height 18
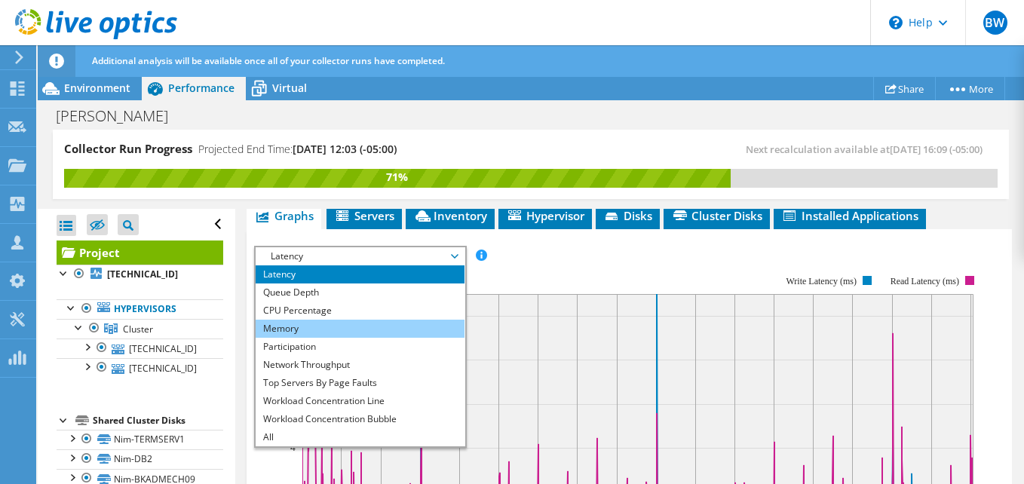
click at [326, 326] on li "Memory" at bounding box center [360, 329] width 209 height 18
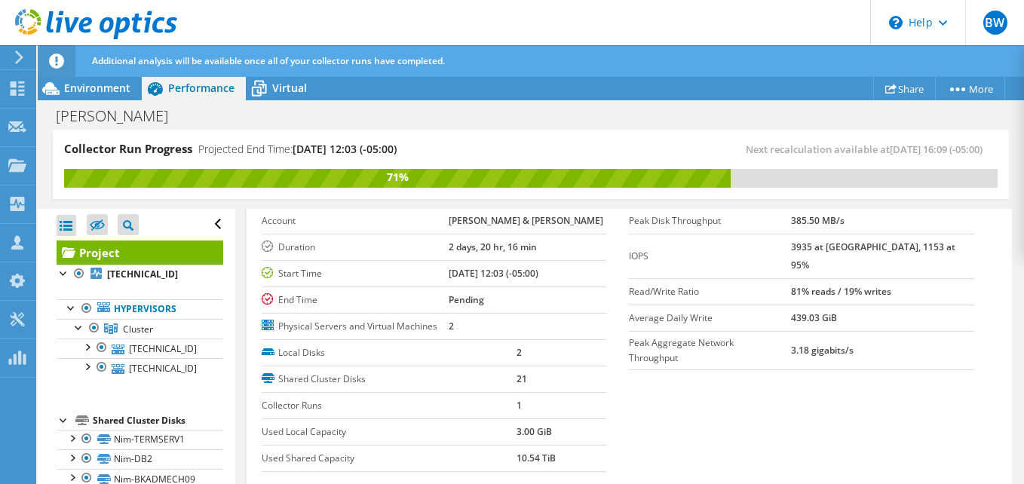
scroll to position [0, 0]
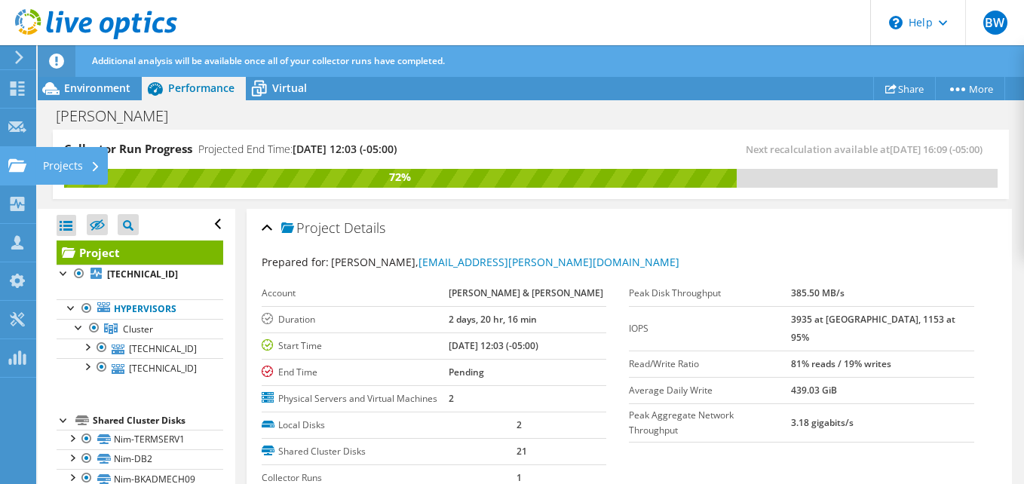
click at [11, 167] on use at bounding box center [17, 164] width 18 height 13
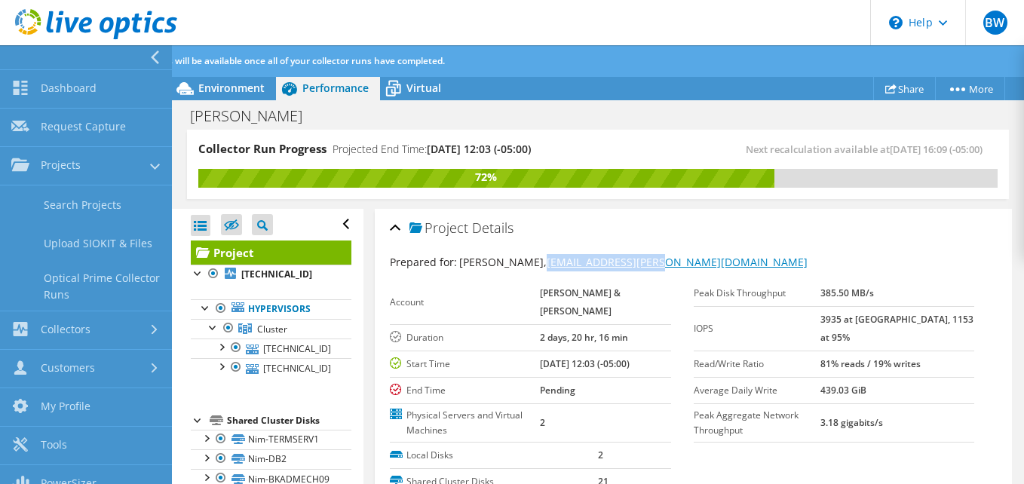
drag, startPoint x: 645, startPoint y: 262, endPoint x: 514, endPoint y: 262, distance: 130.5
click at [514, 262] on div "Prepared for: Sean Gray, sgray@bourn-koch.com" at bounding box center [693, 262] width 607 height 17
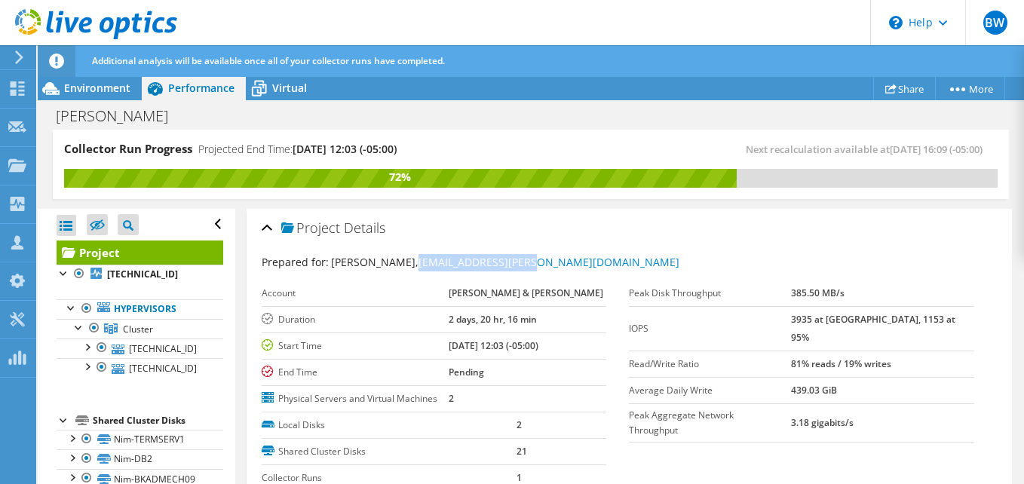
copy link "sgray@bourn-koch.com"
click at [16, 162] on icon at bounding box center [17, 165] width 18 height 14
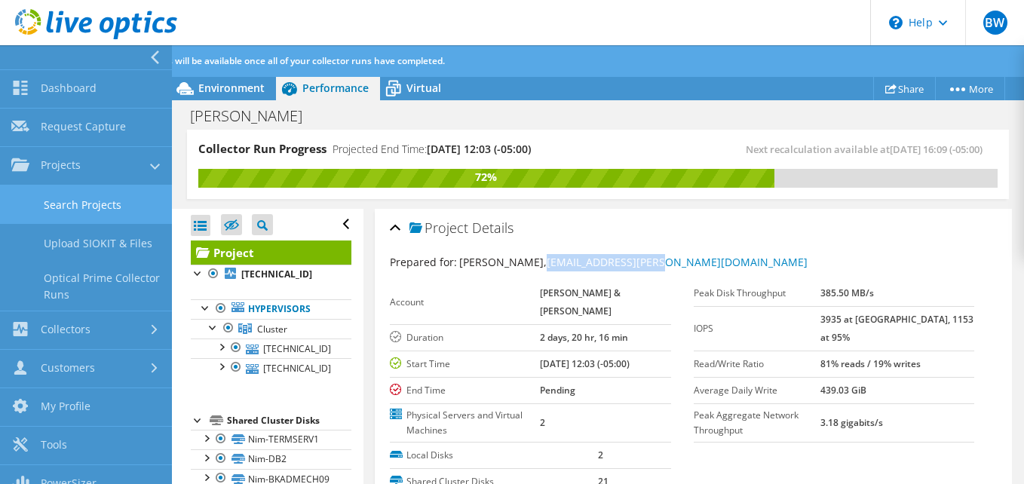
click at [74, 208] on link "Search Projects" at bounding box center [86, 204] width 172 height 38
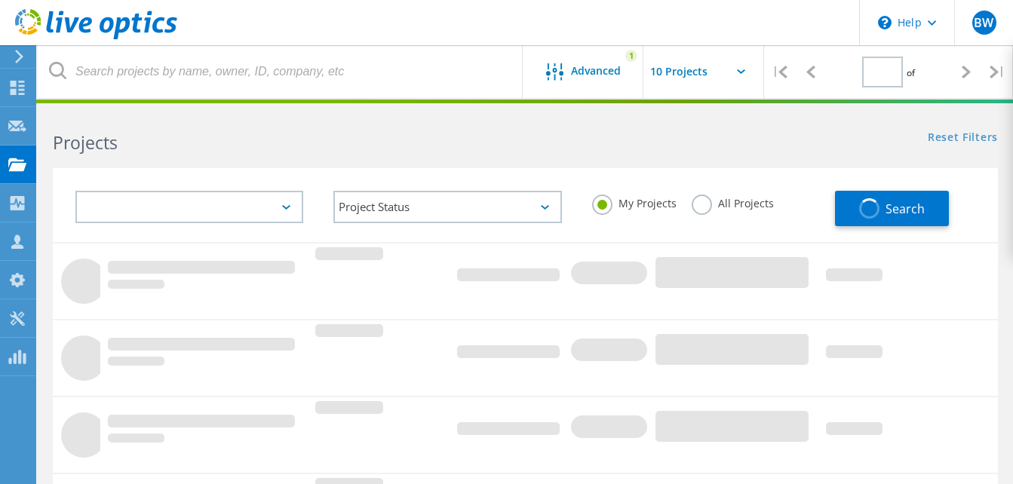
type input "1"
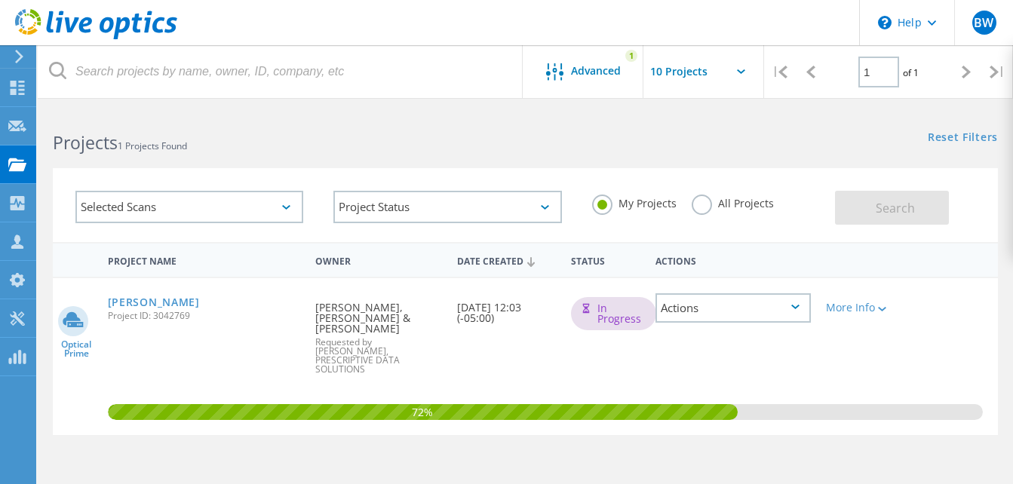
click at [687, 213] on div "My Projects All Projects" at bounding box center [706, 204] width 258 height 56
click at [705, 204] on label "All Projects" at bounding box center [732, 202] width 82 height 14
click at [0, 0] on input "All Projects" at bounding box center [0, 0] width 0 height 0
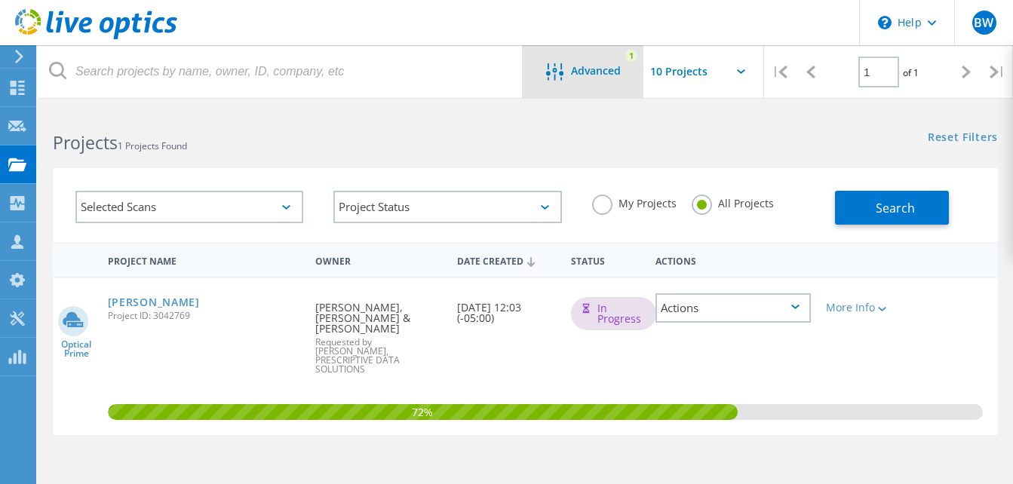
click at [575, 76] on span "Advanced" at bounding box center [596, 71] width 50 height 11
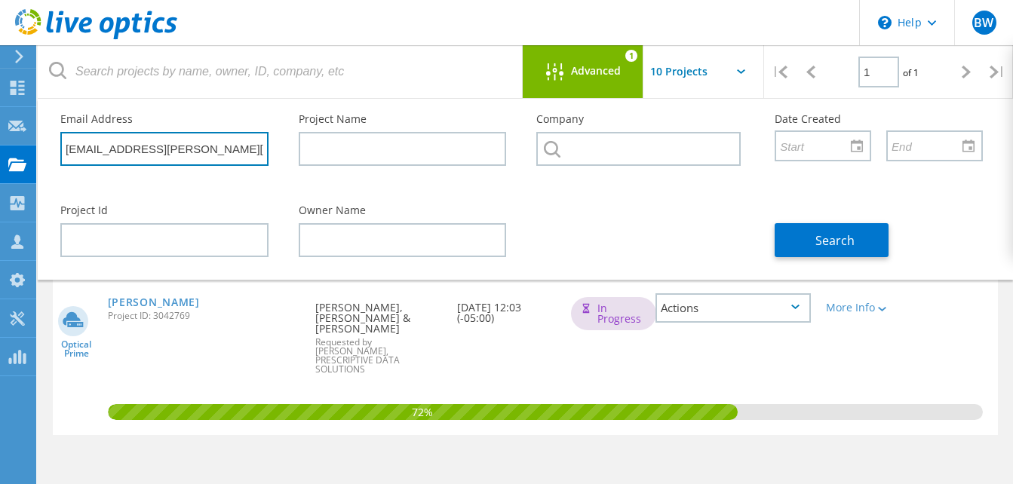
click at [235, 145] on input "[EMAIL_ADDRESS][PERSON_NAME][DOMAIN_NAME]" at bounding box center [164, 149] width 208 height 34
click at [606, 219] on div "Project Id Owner Name Search" at bounding box center [521, 231] width 952 height 82
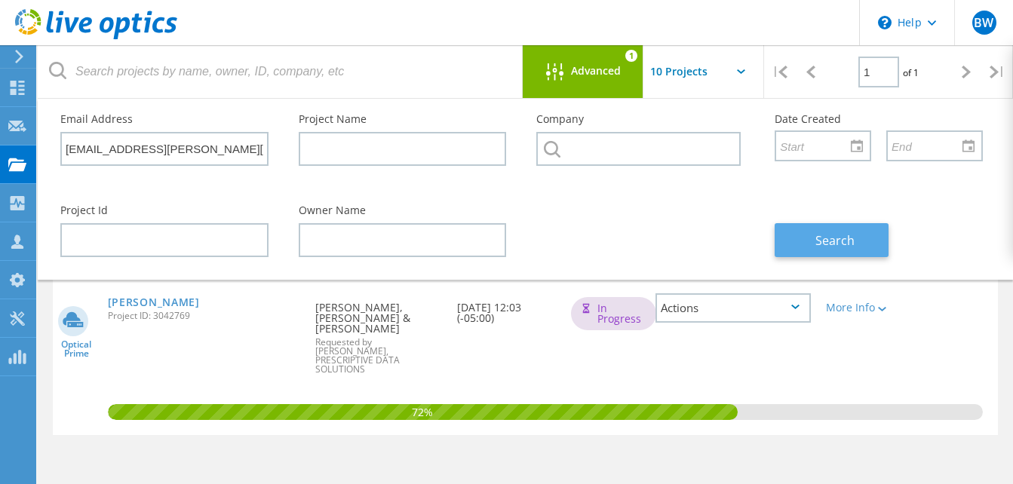
click at [880, 231] on button "Search" at bounding box center [831, 240] width 114 height 34
click at [888, 355] on div "72%" at bounding box center [525, 356] width 945 height 157
click at [875, 314] on lo-svg-helper at bounding box center [880, 308] width 11 height 13
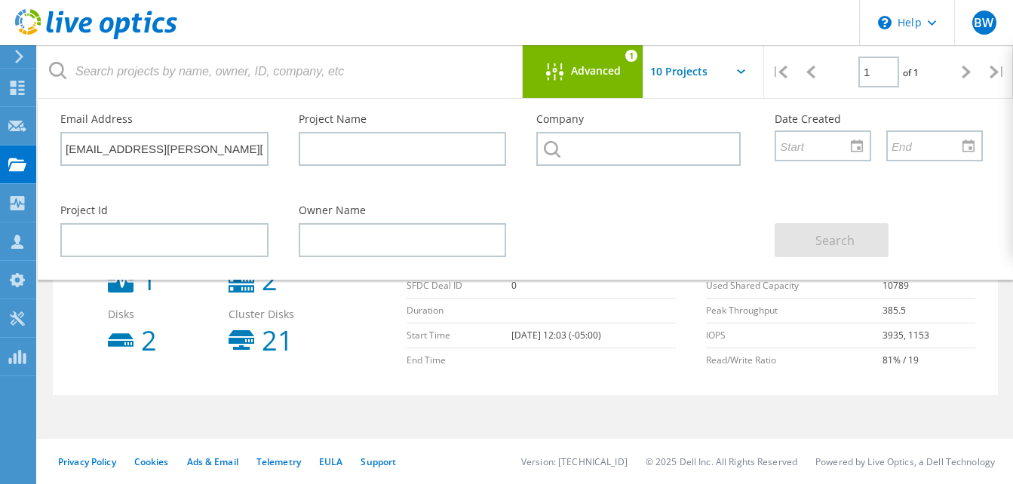
scroll to position [60, 0]
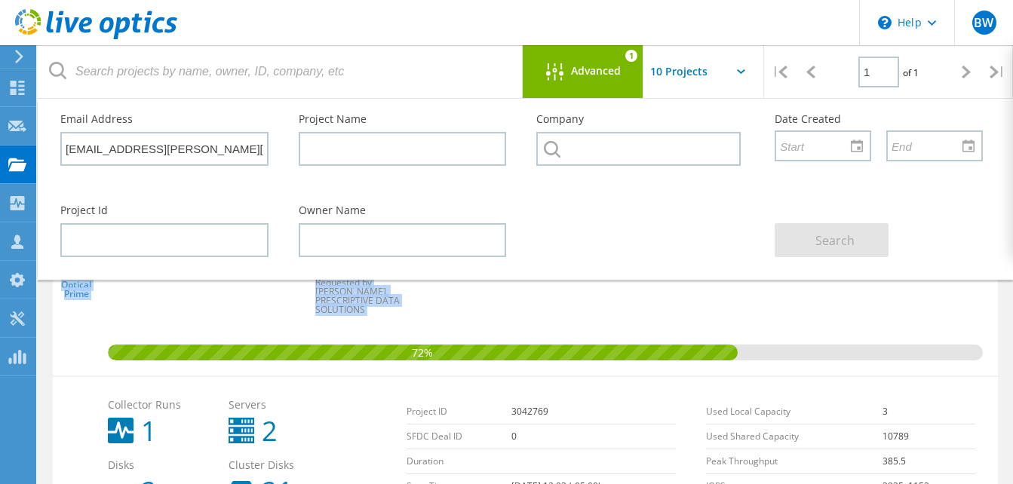
drag, startPoint x: 770, startPoint y: 299, endPoint x: 881, endPoint y: 257, distance: 119.1
click at [881, 257] on lo-project-search "Advanced 1 | 1 of 1 | Email Address [EMAIL_ADDRESS][PERSON_NAME][DOMAIN_NAME] P…" at bounding box center [525, 320] width 975 height 540
click at [936, 211] on div "Search" at bounding box center [878, 231] width 238 height 82
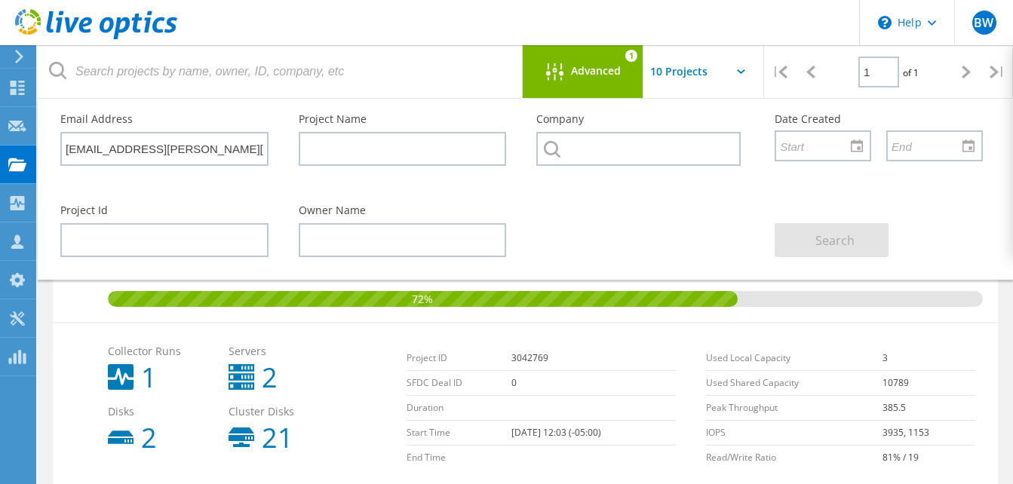
scroll to position [0, 0]
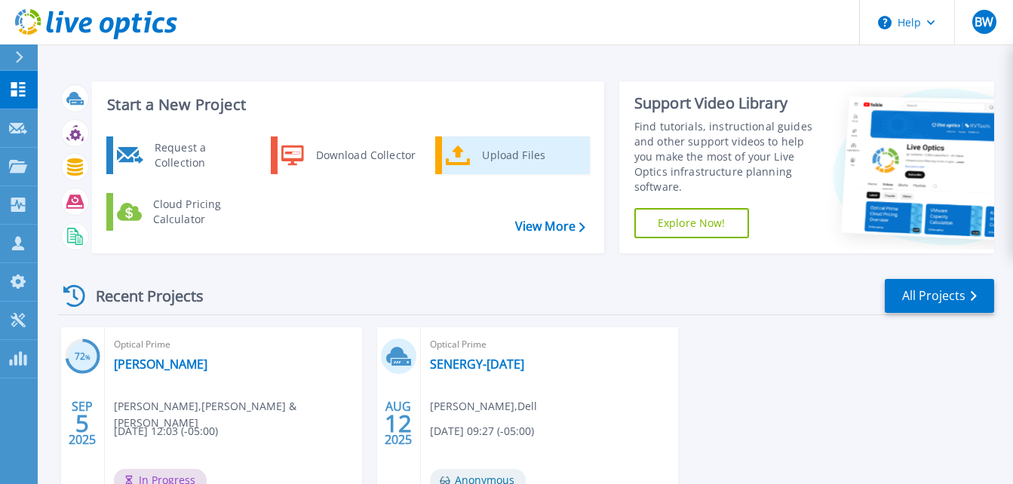
click at [518, 154] on div "Upload Files" at bounding box center [530, 155] width 112 height 30
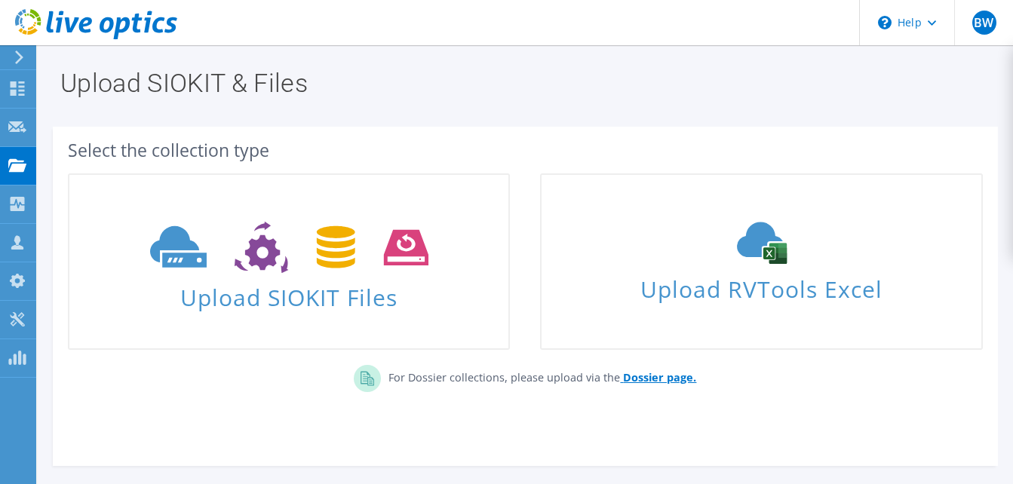
click at [646, 376] on b "Dossier page." at bounding box center [659, 377] width 73 height 14
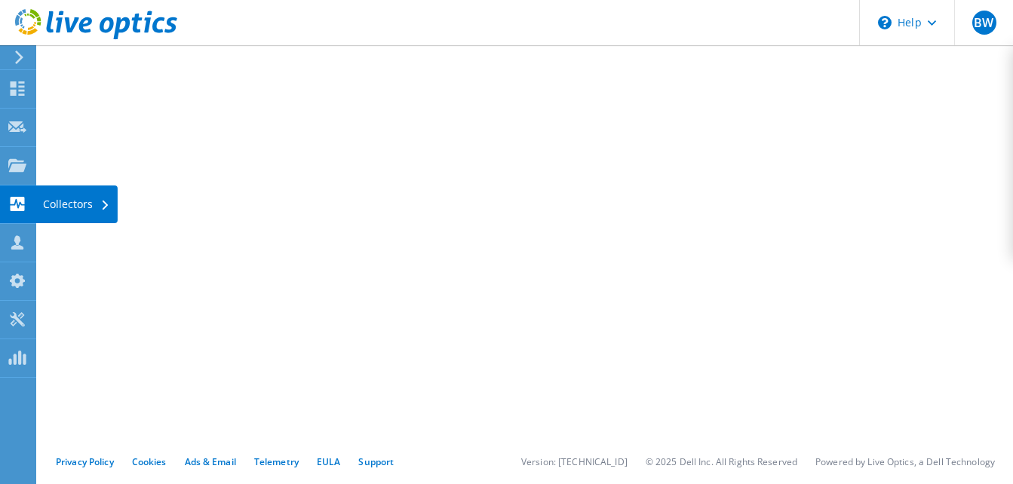
click at [17, 206] on icon at bounding box center [17, 204] width 18 height 14
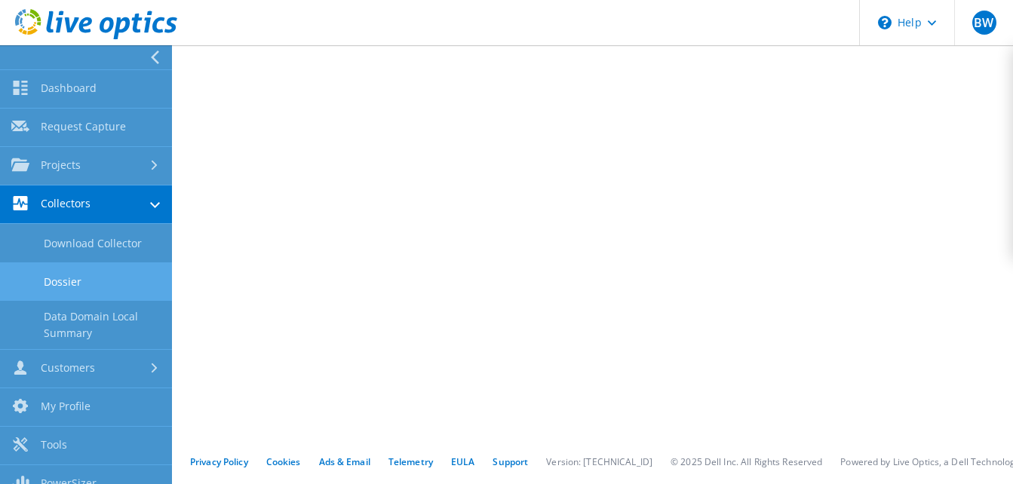
click at [81, 277] on link "Dossier" at bounding box center [86, 281] width 172 height 38
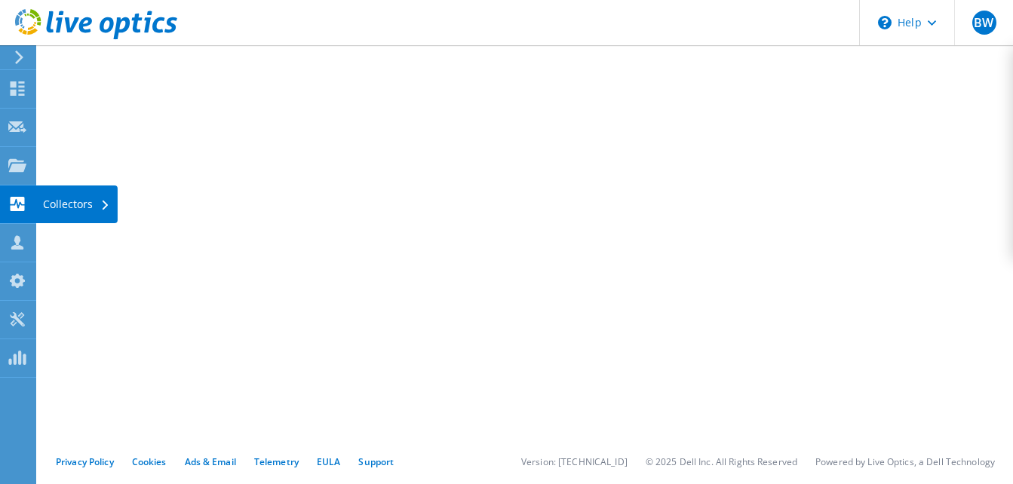
click at [106, 202] on icon at bounding box center [105, 206] width 6 height 10
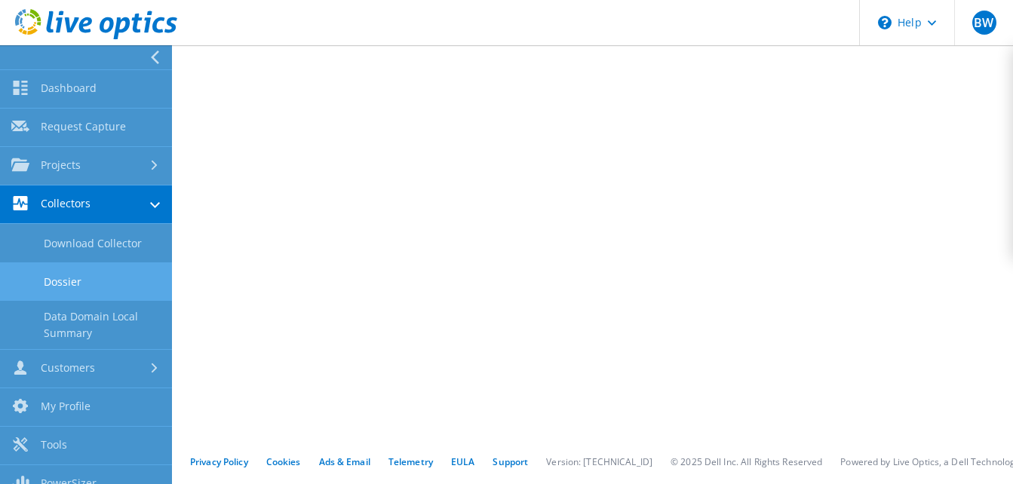
click at [88, 278] on link "Dossier" at bounding box center [86, 281] width 172 height 38
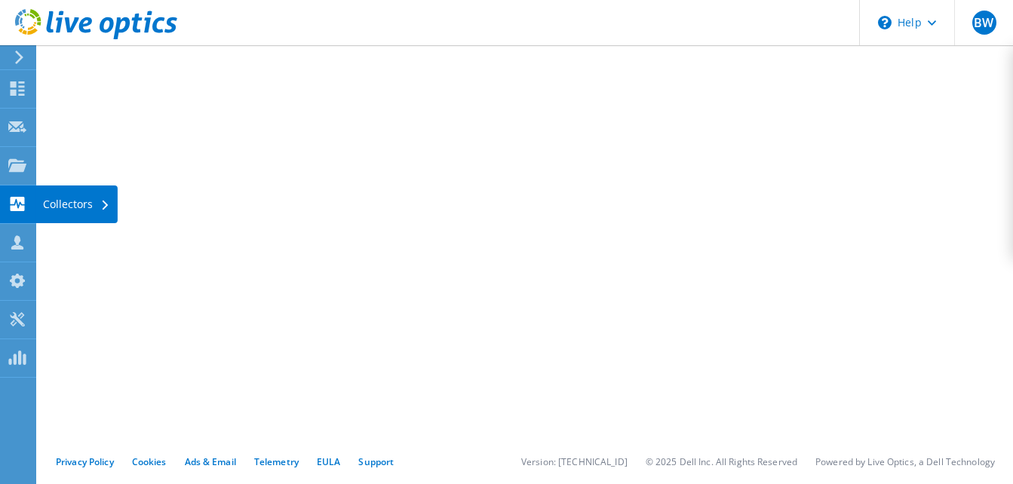
click at [96, 201] on div "Collectors" at bounding box center [76, 204] width 82 height 38
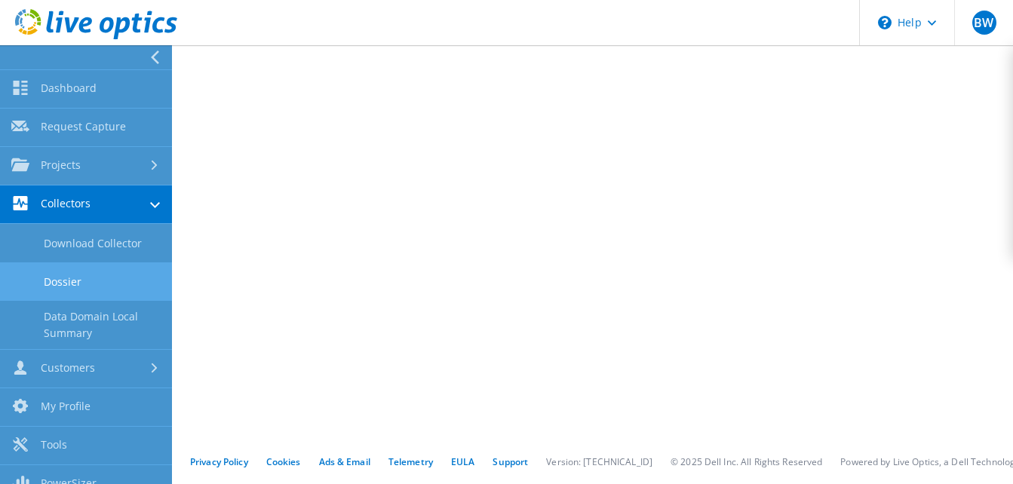
click at [94, 285] on link "Dossier" at bounding box center [86, 281] width 172 height 38
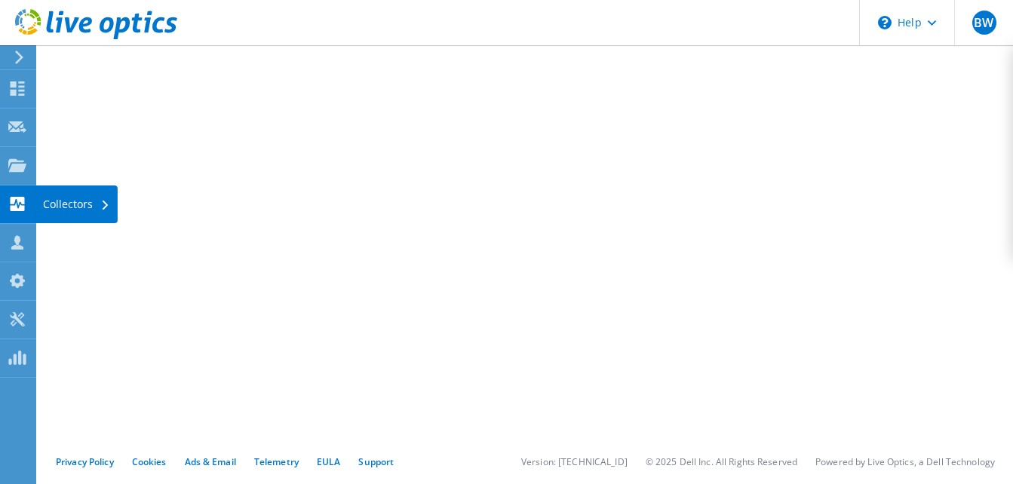
click at [100, 200] on div "Collectors" at bounding box center [76, 204] width 82 height 38
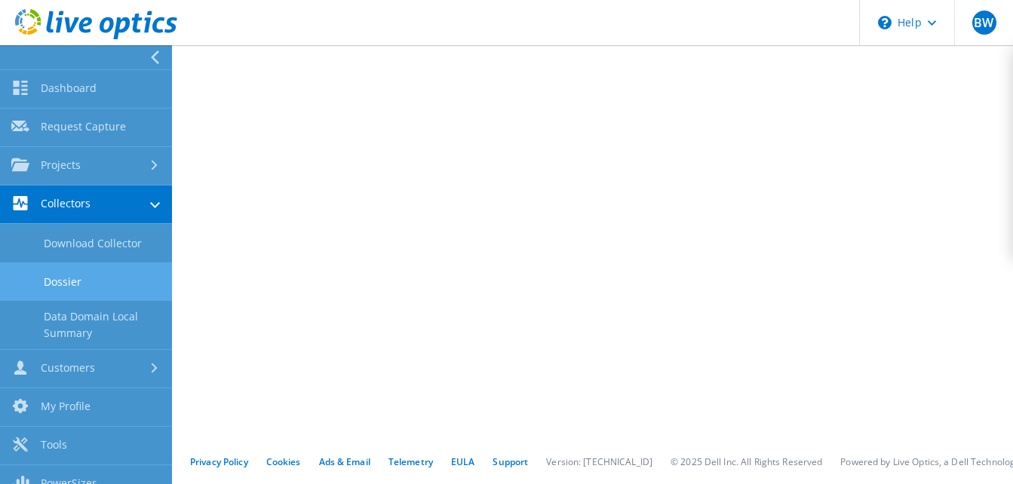
click at [94, 280] on link "Dossier" at bounding box center [86, 281] width 172 height 38
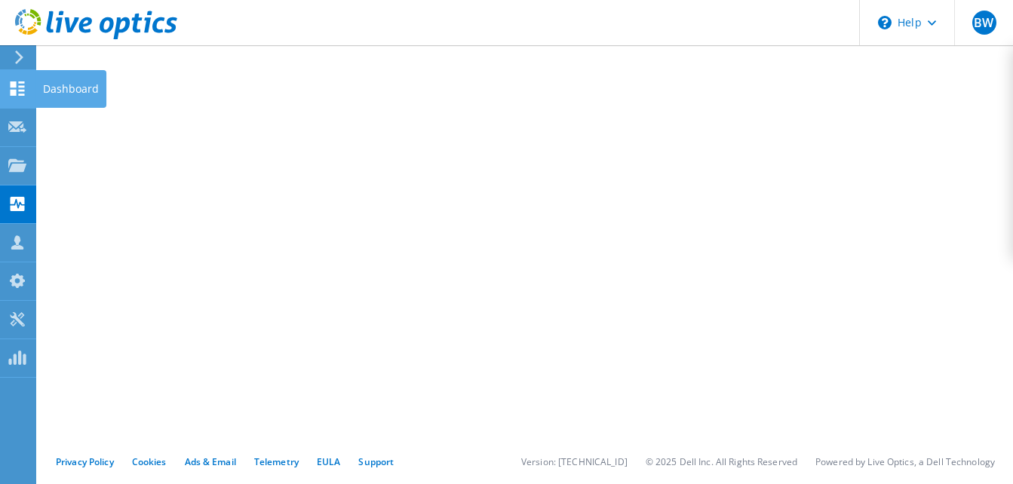
click at [21, 96] on div at bounding box center [17, 90] width 18 height 17
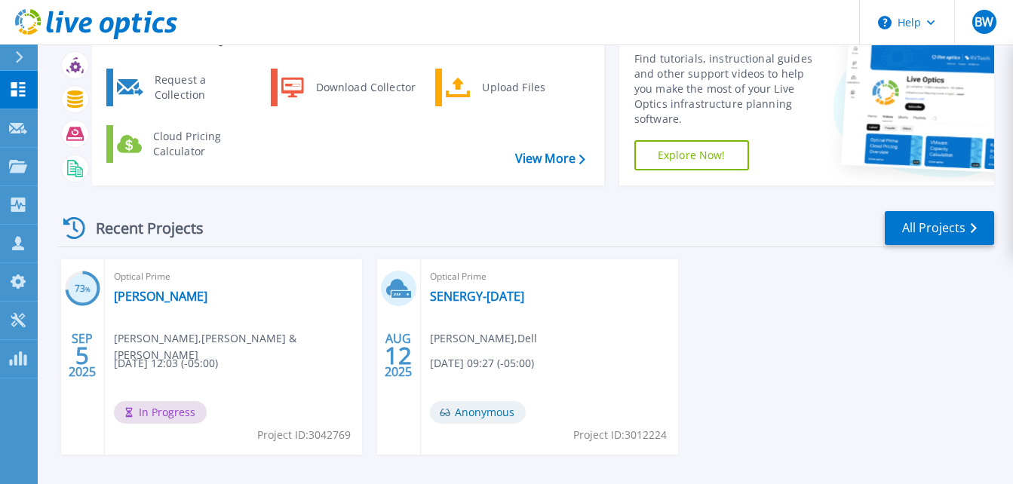
scroll to position [126, 0]
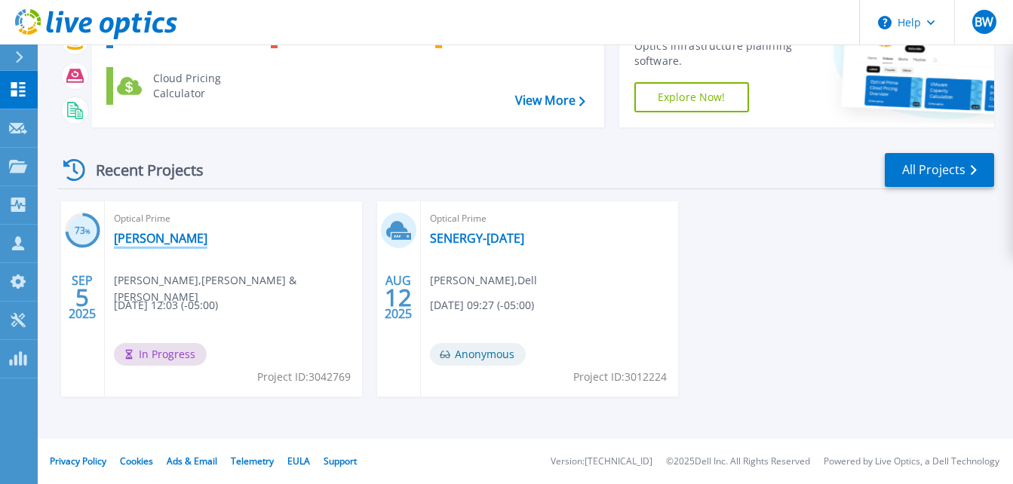
click at [152, 241] on link "Bourn-Koch" at bounding box center [161, 238] width 94 height 15
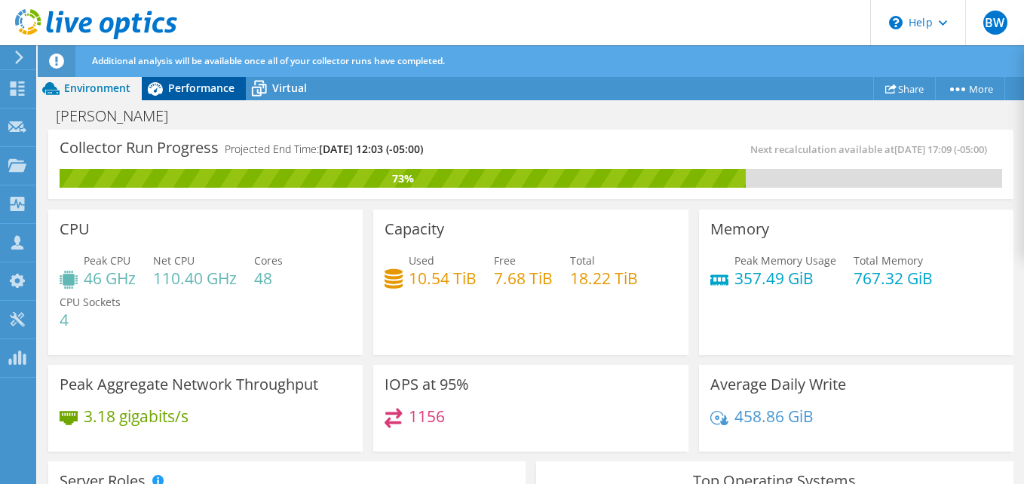
click at [195, 87] on span "Performance" at bounding box center [201, 88] width 66 height 14
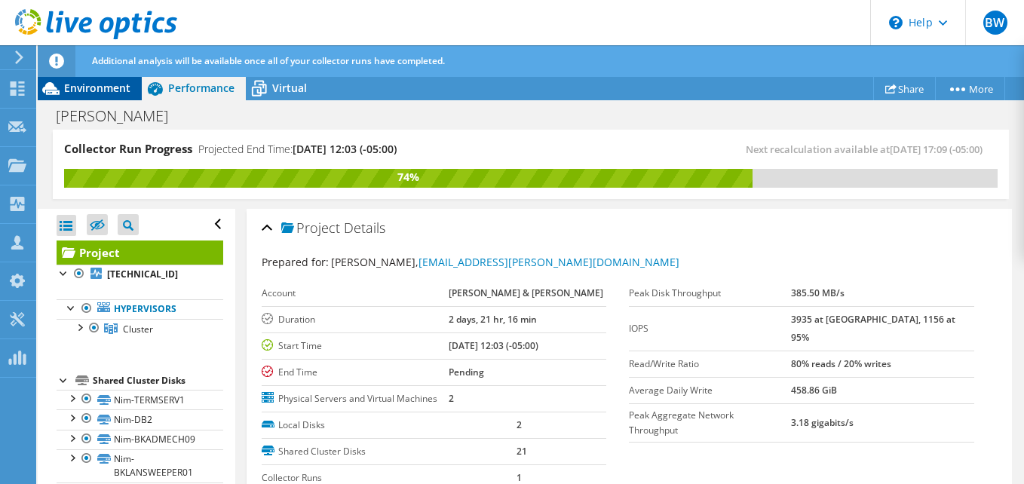
click at [112, 91] on span "Environment" at bounding box center [97, 88] width 66 height 14
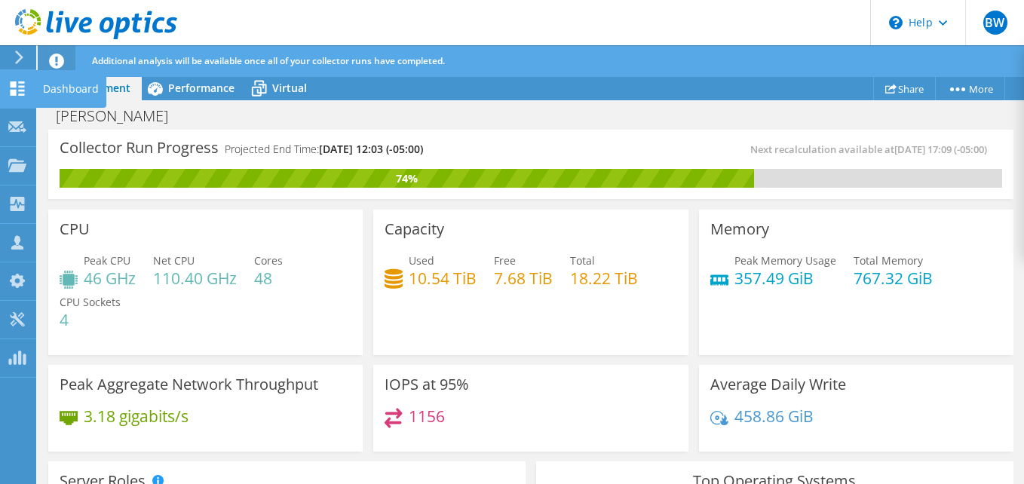
click at [16, 84] on use at bounding box center [18, 88] width 14 height 14
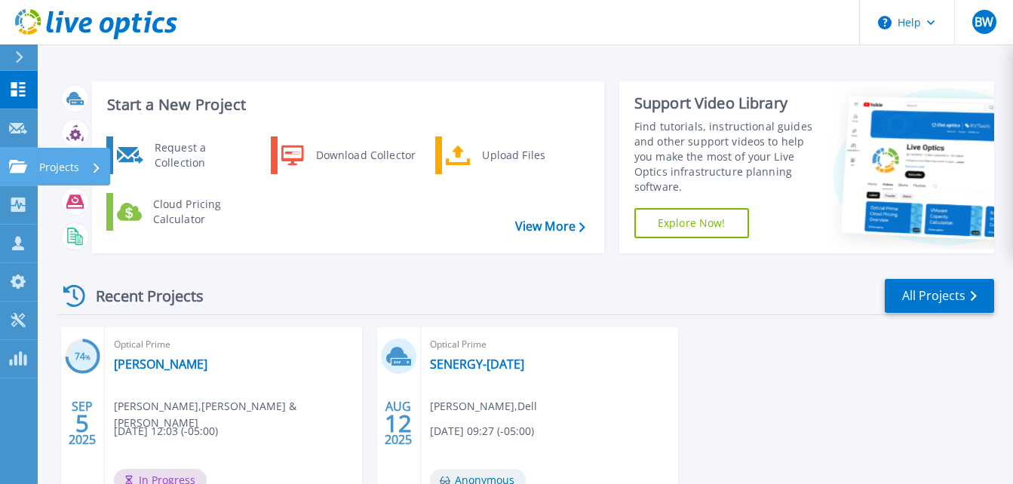
click at [20, 161] on icon at bounding box center [18, 166] width 18 height 13
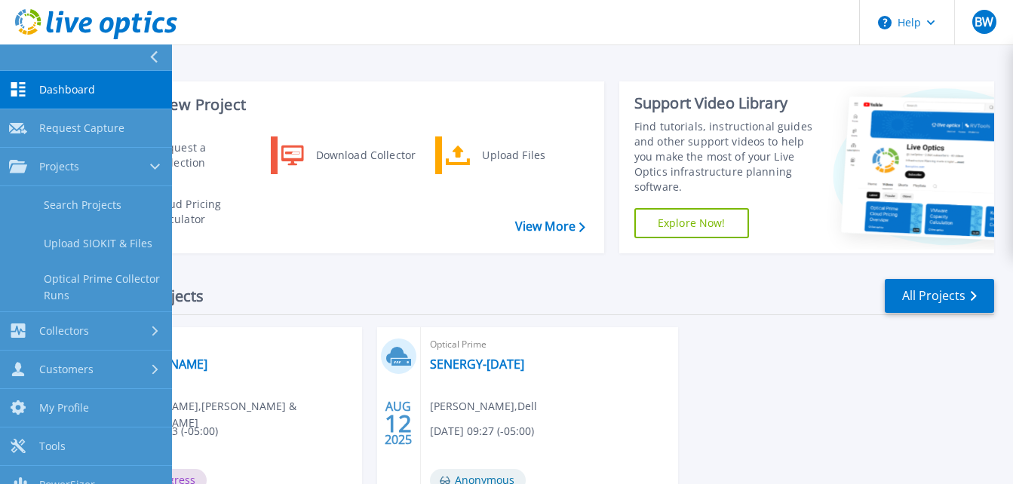
click at [337, 294] on div "Recent Projects All Projects" at bounding box center [526, 296] width 936 height 38
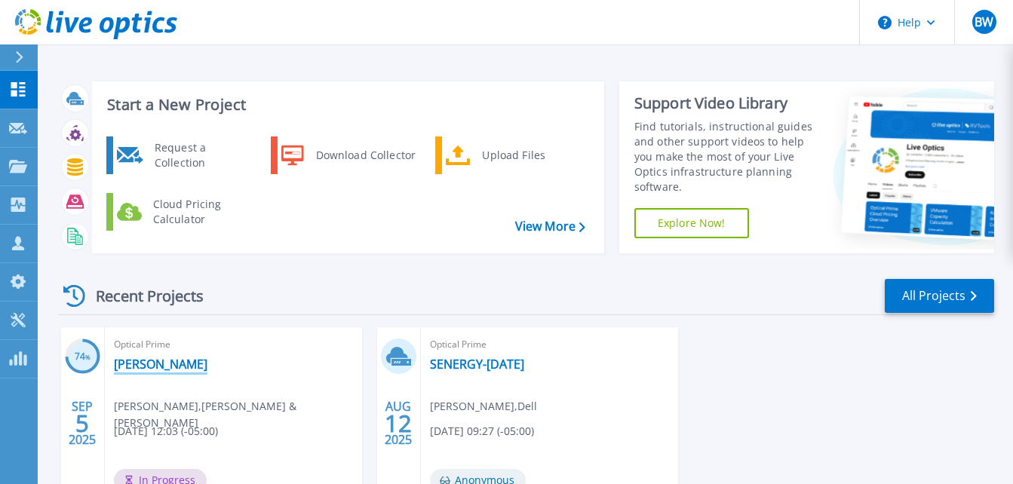
click at [159, 366] on link "[PERSON_NAME]" at bounding box center [161, 364] width 94 height 15
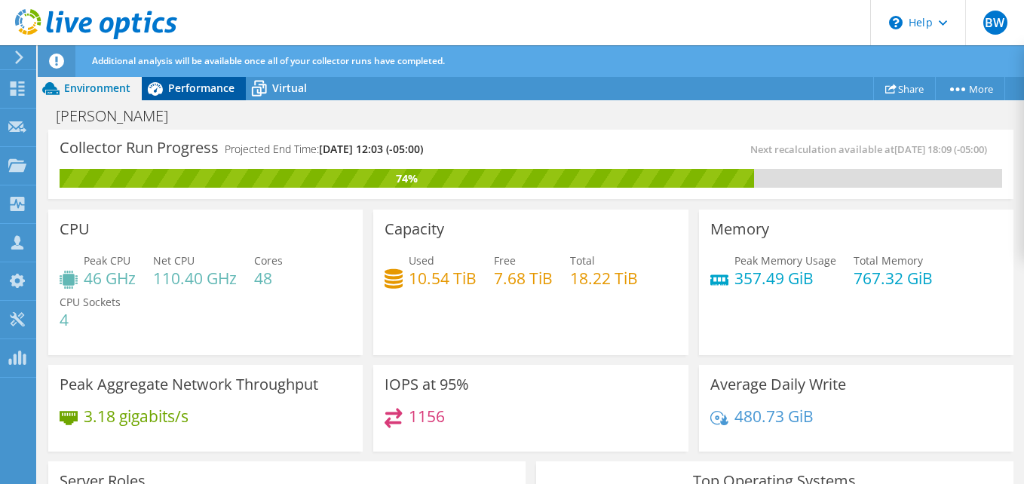
click at [197, 90] on span "Performance" at bounding box center [201, 88] width 66 height 14
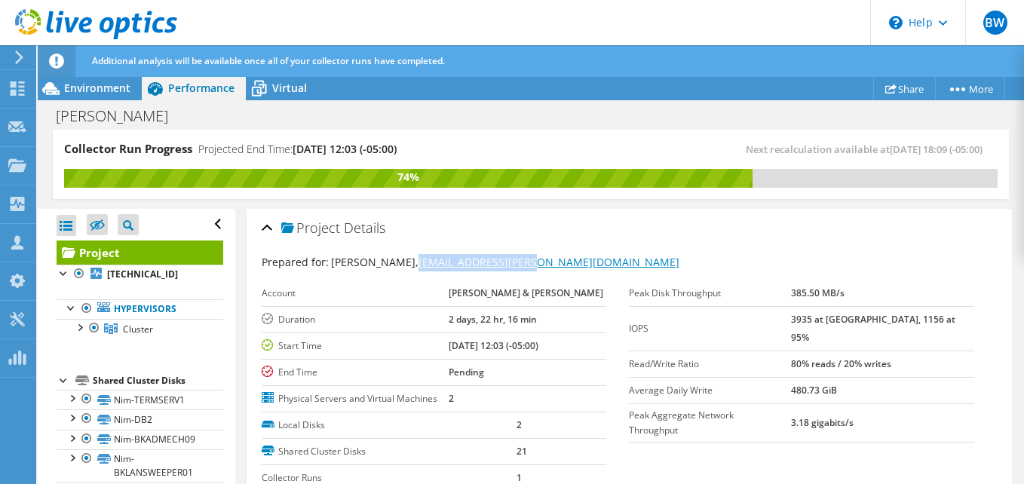
drag, startPoint x: 535, startPoint y: 269, endPoint x: 385, endPoint y: 268, distance: 150.1
click at [385, 268] on div "Prepared for: Sean Gray, sgray@bourn-koch.com" at bounding box center [629, 262] width 735 height 17
copy link "sgray@bourn-koch.com"
click at [11, 90] on use at bounding box center [18, 88] width 14 height 14
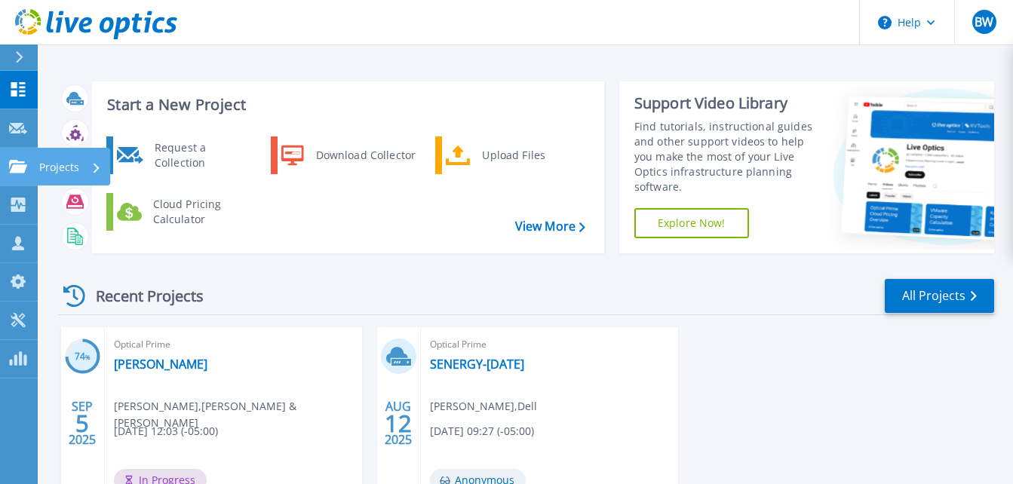
click at [19, 167] on icon at bounding box center [18, 166] width 18 height 13
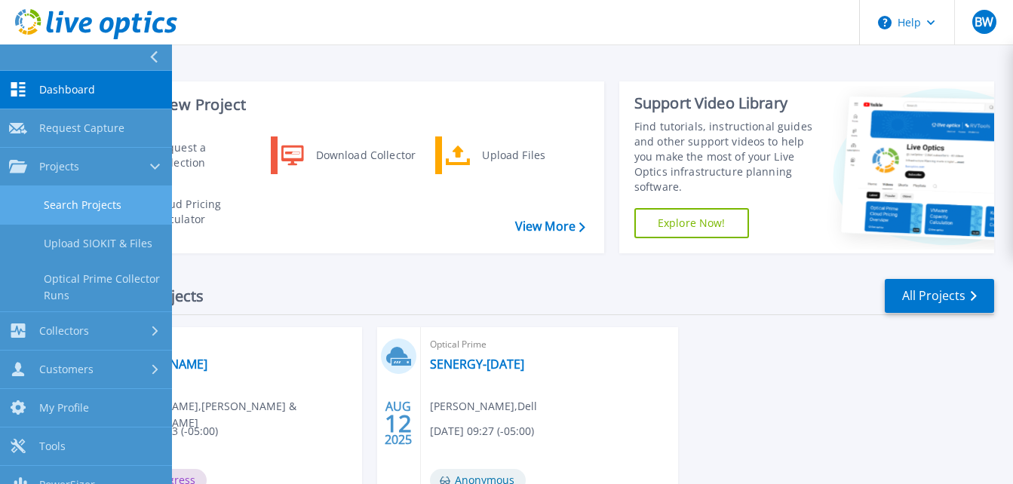
click at [29, 211] on link "Search Projects" at bounding box center [86, 205] width 172 height 38
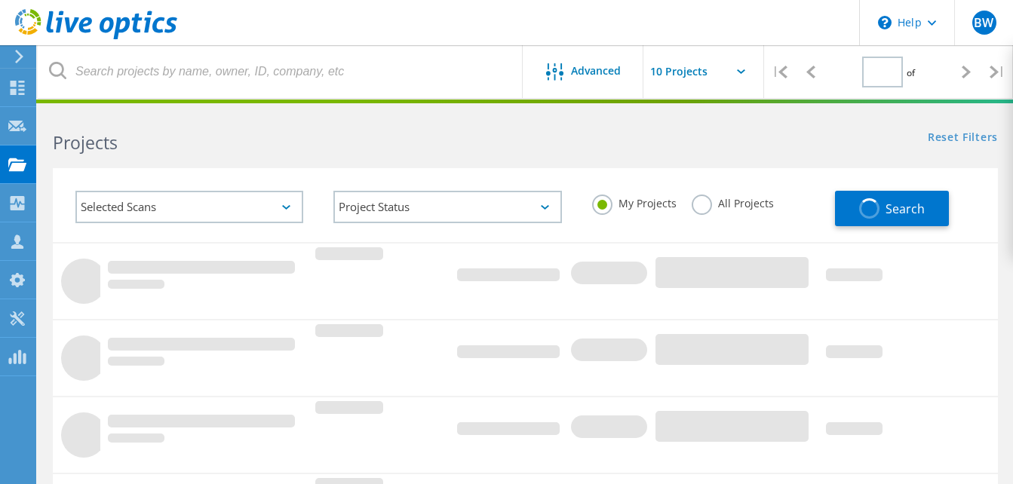
type input "1"
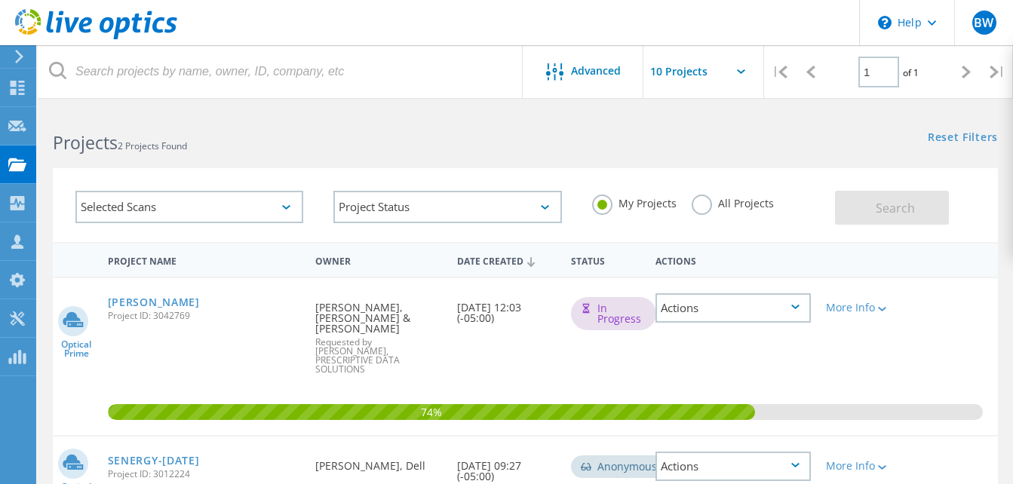
click at [701, 202] on label "All Projects" at bounding box center [732, 202] width 82 height 14
click at [0, 0] on input "All Projects" at bounding box center [0, 0] width 0 height 0
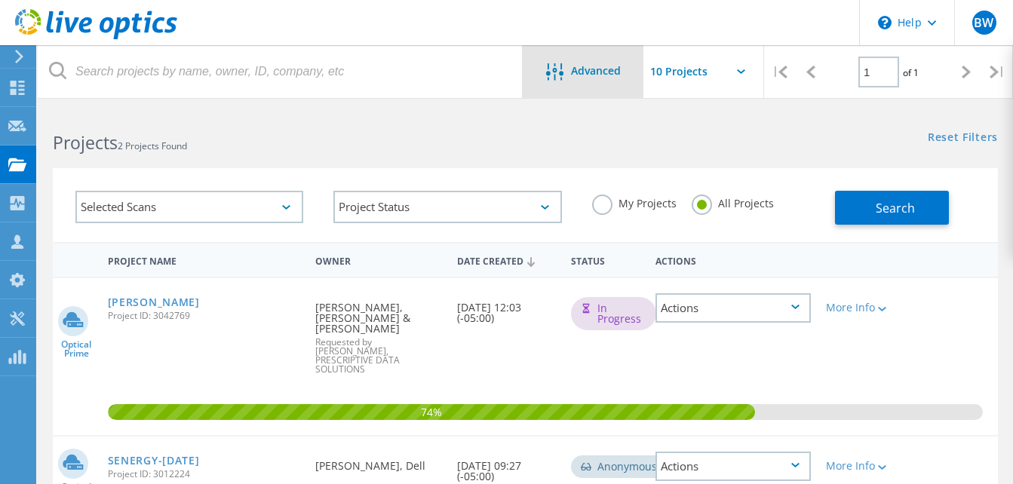
click at [617, 71] on span "Advanced" at bounding box center [596, 71] width 50 height 11
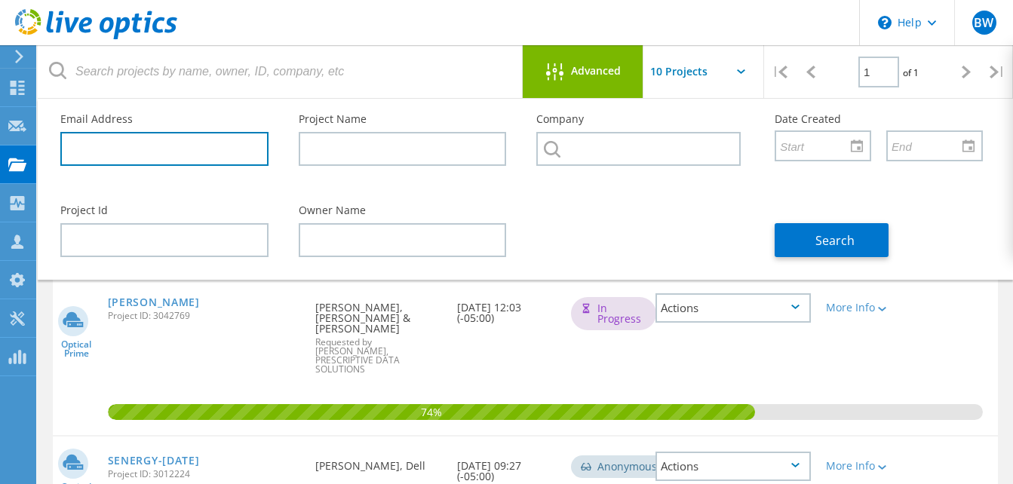
click at [206, 141] on input "text" at bounding box center [164, 149] width 208 height 34
paste input "[EMAIL_ADDRESS][PERSON_NAME][DOMAIN_NAME]"
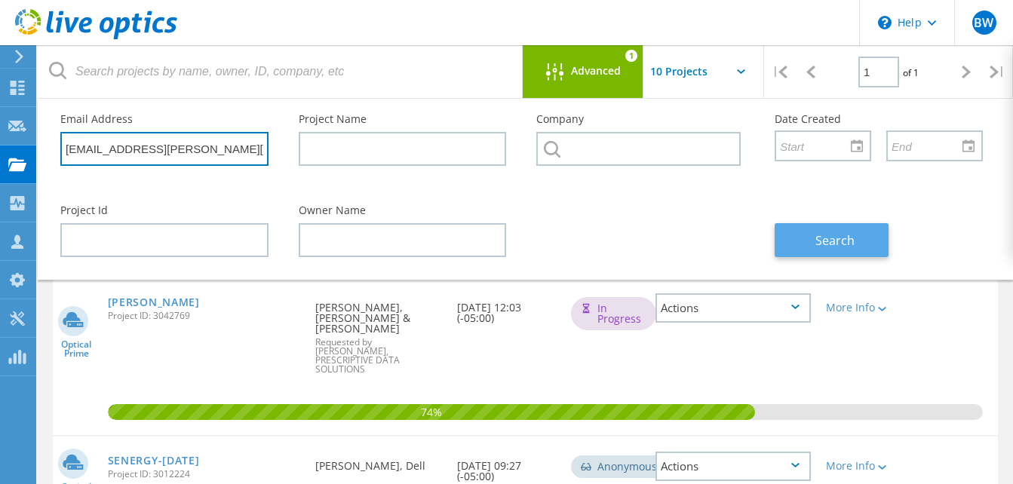
type input "[EMAIL_ADDRESS][PERSON_NAME][DOMAIN_NAME]"
click at [828, 235] on span "Search" at bounding box center [834, 240] width 39 height 17
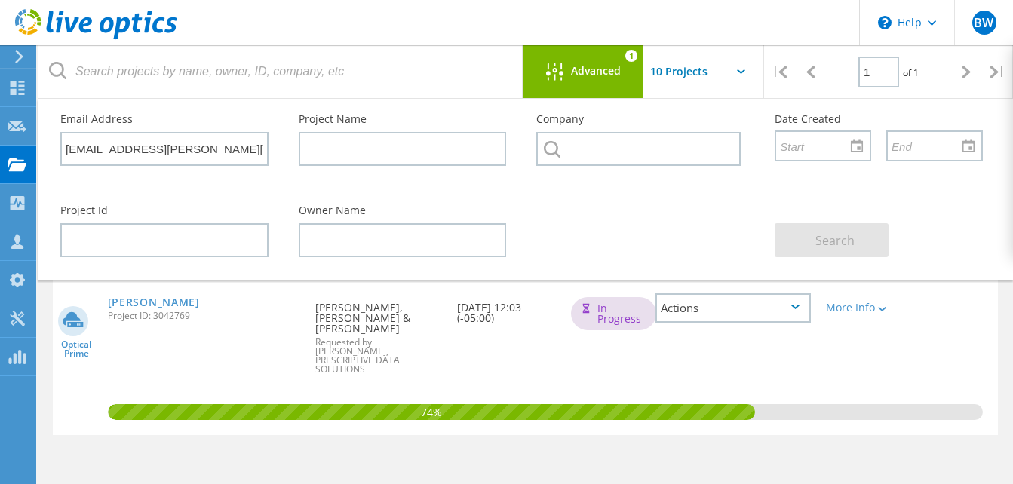
click at [581, 66] on span "Advanced" at bounding box center [596, 71] width 50 height 11
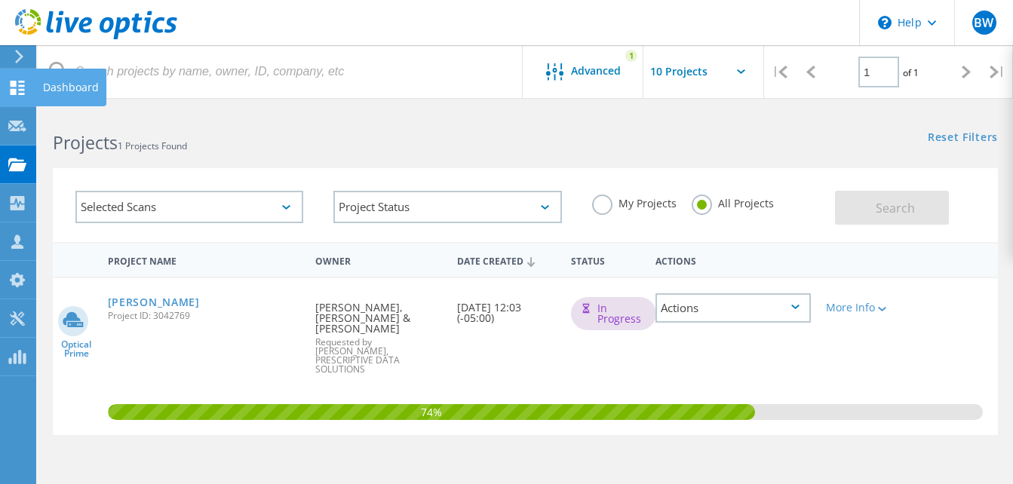
click at [0, 92] on html "\n Help Explore Helpful Articles Contact Support BW Channel Partner Bryant Will…" at bounding box center [506, 347] width 1013 height 694
click at [38, 90] on div "Dashboard" at bounding box center [70, 88] width 71 height 38
